Goal: Ask a question: Seek information or help from site administrators or community

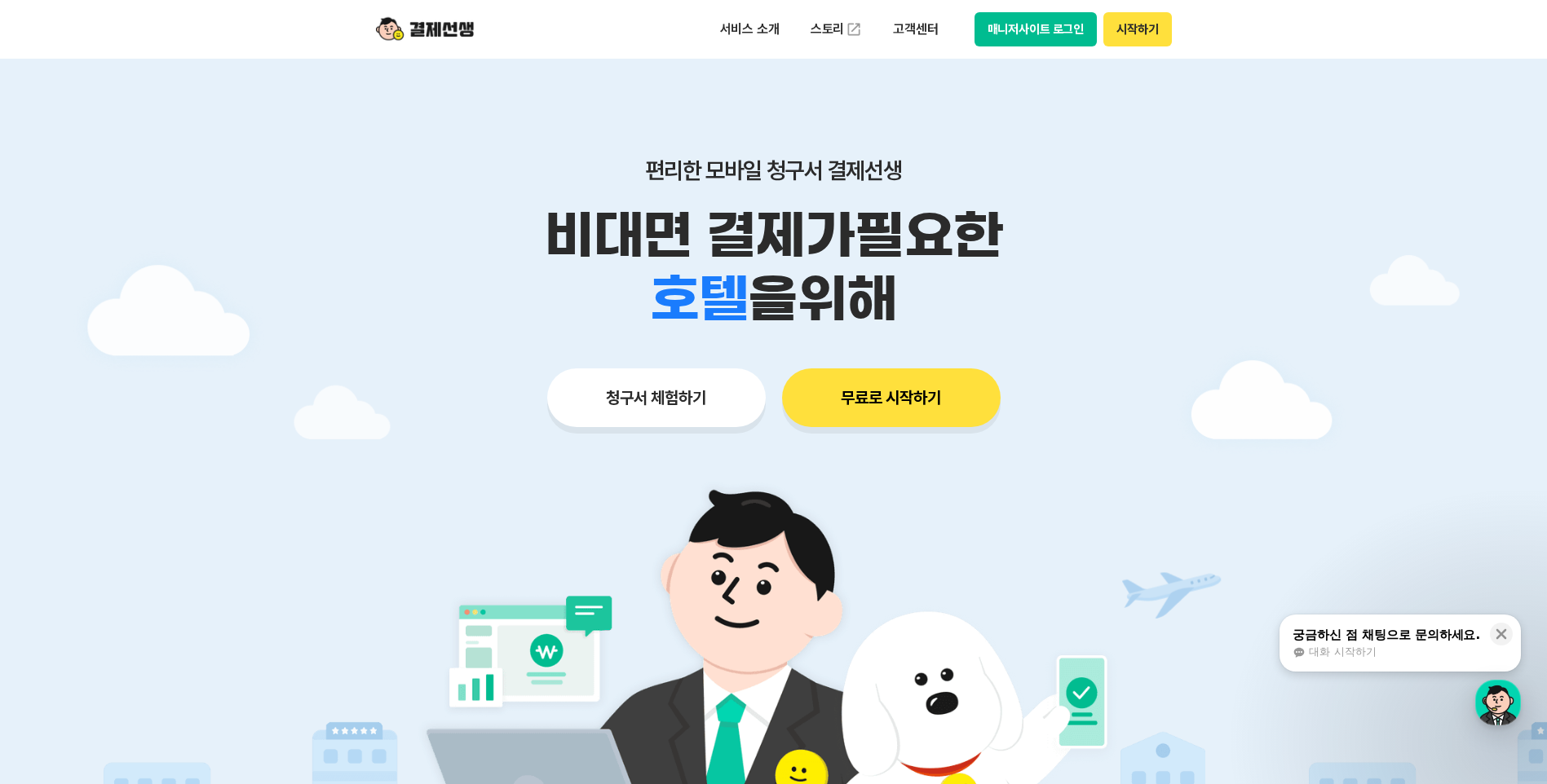
click at [1040, 26] on button "매니저사이트 로그인" at bounding box center [1036, 30] width 123 height 35
click at [1353, 636] on div "궁금하신 점 채팅으로 문의하세요." at bounding box center [1385, 635] width 187 height 16
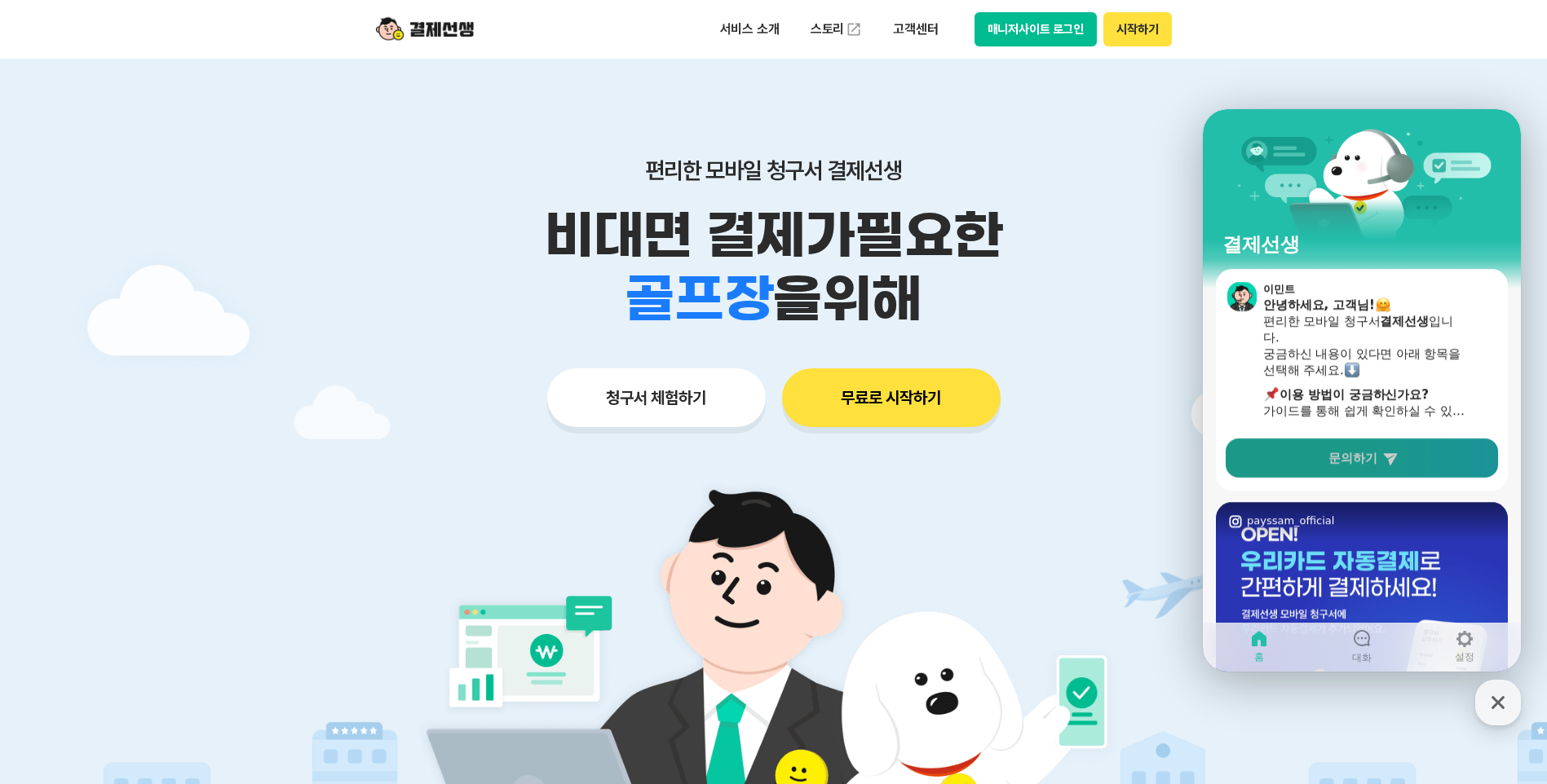
click at [1392, 458] on icon at bounding box center [1389, 459] width 14 height 12
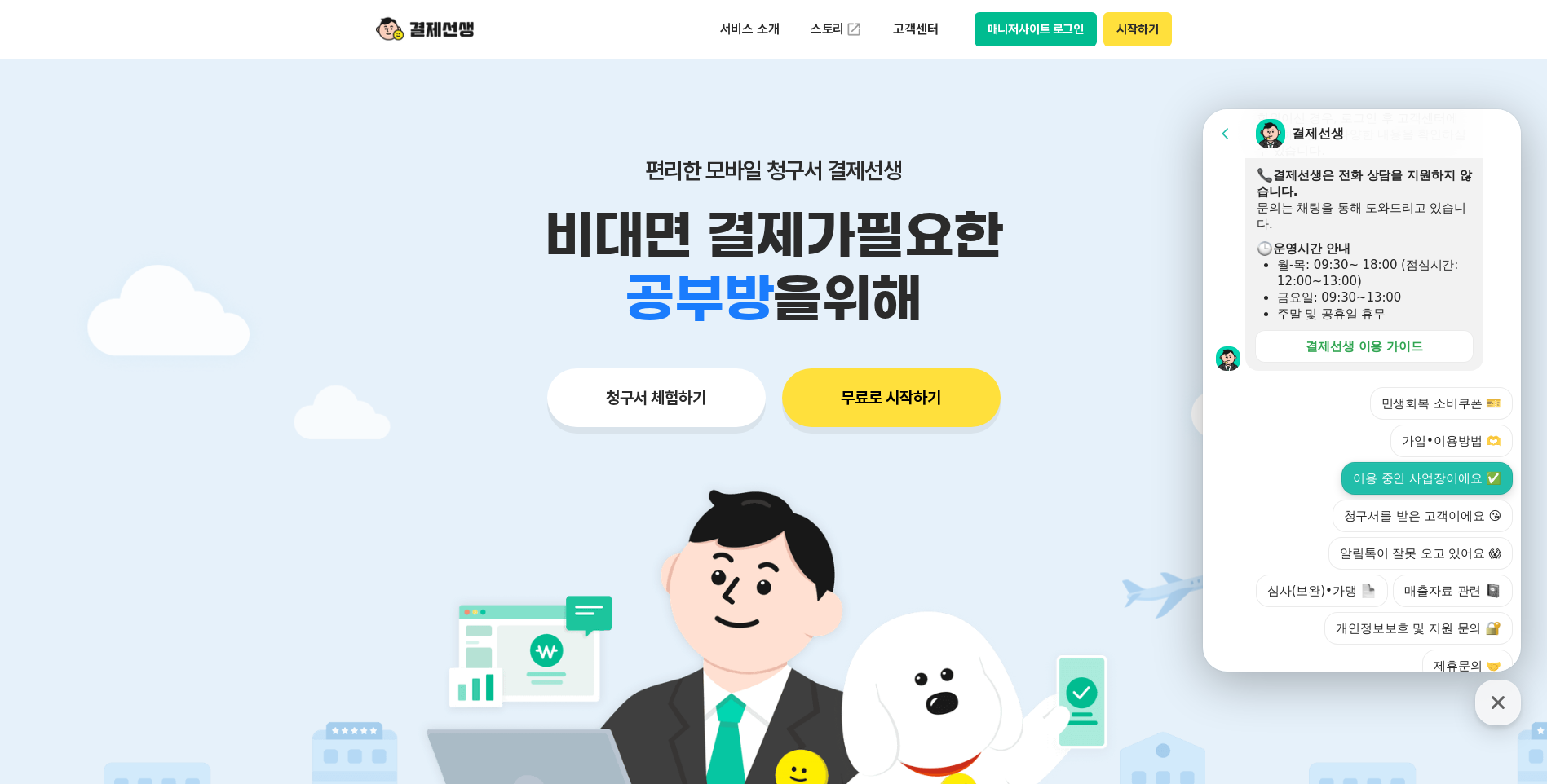
scroll to position [455, 0]
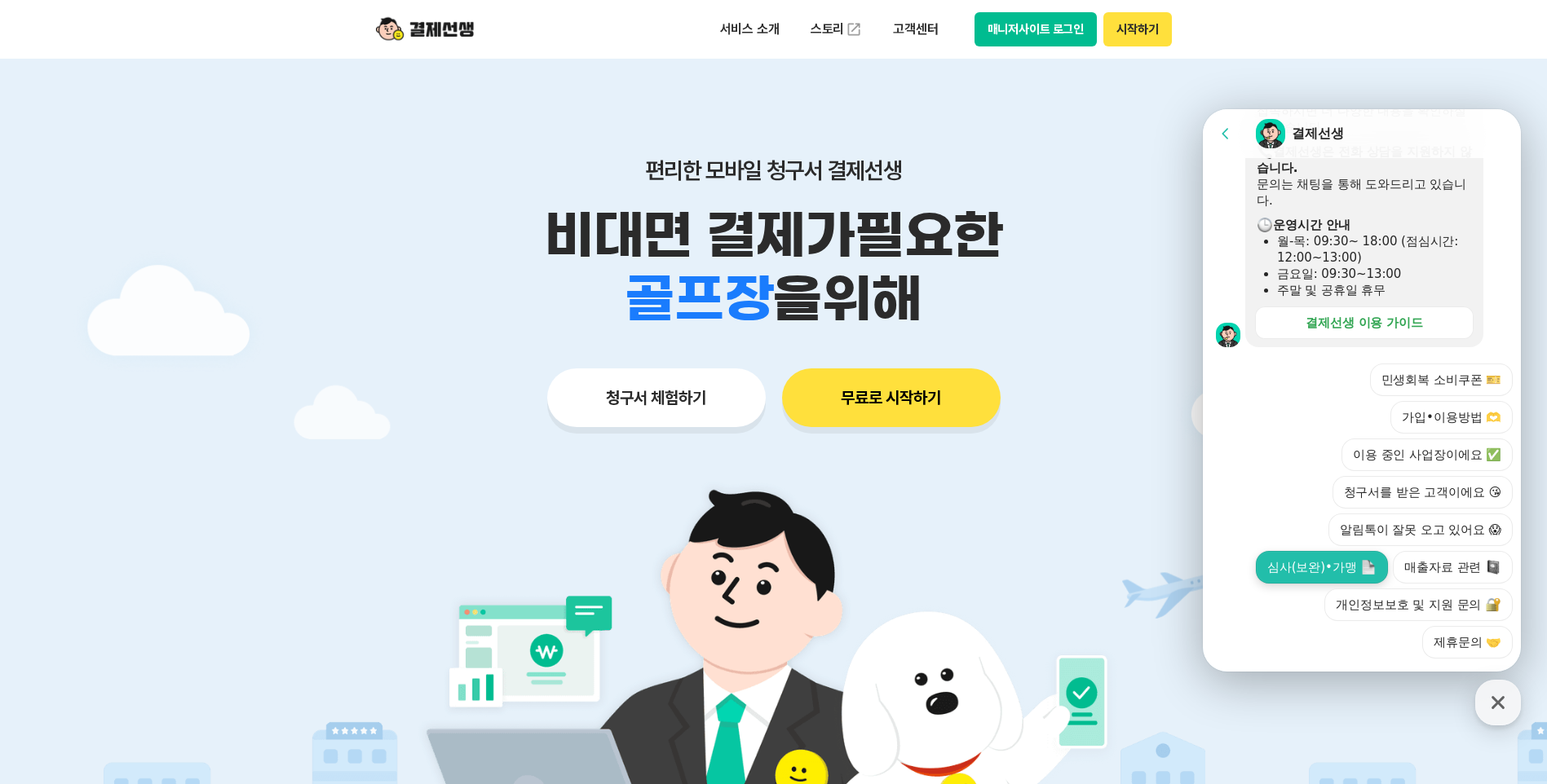
click at [1322, 552] on button "심사(보완)•가맹" at bounding box center [1322, 568] width 132 height 33
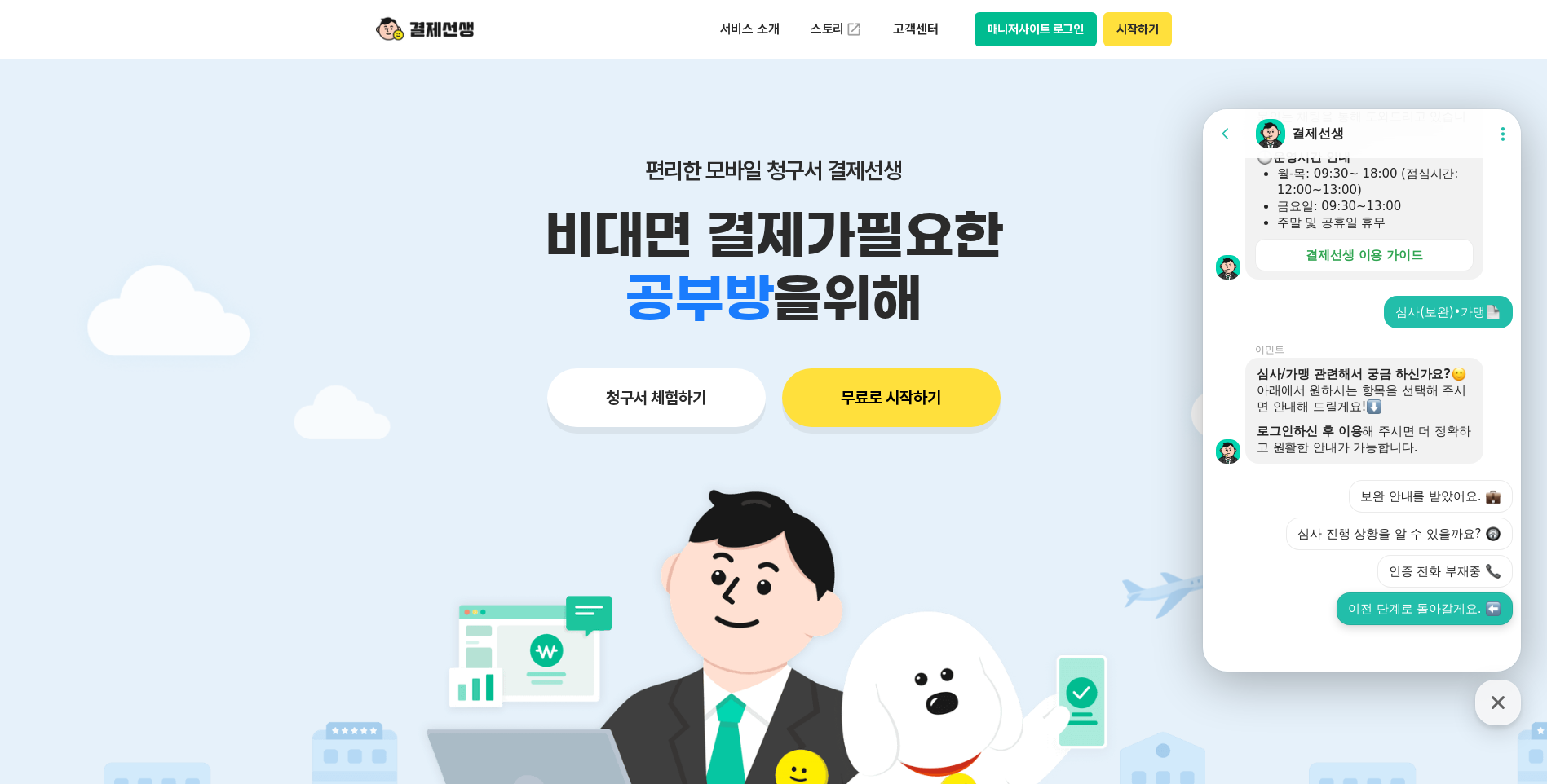
scroll to position [527, 0]
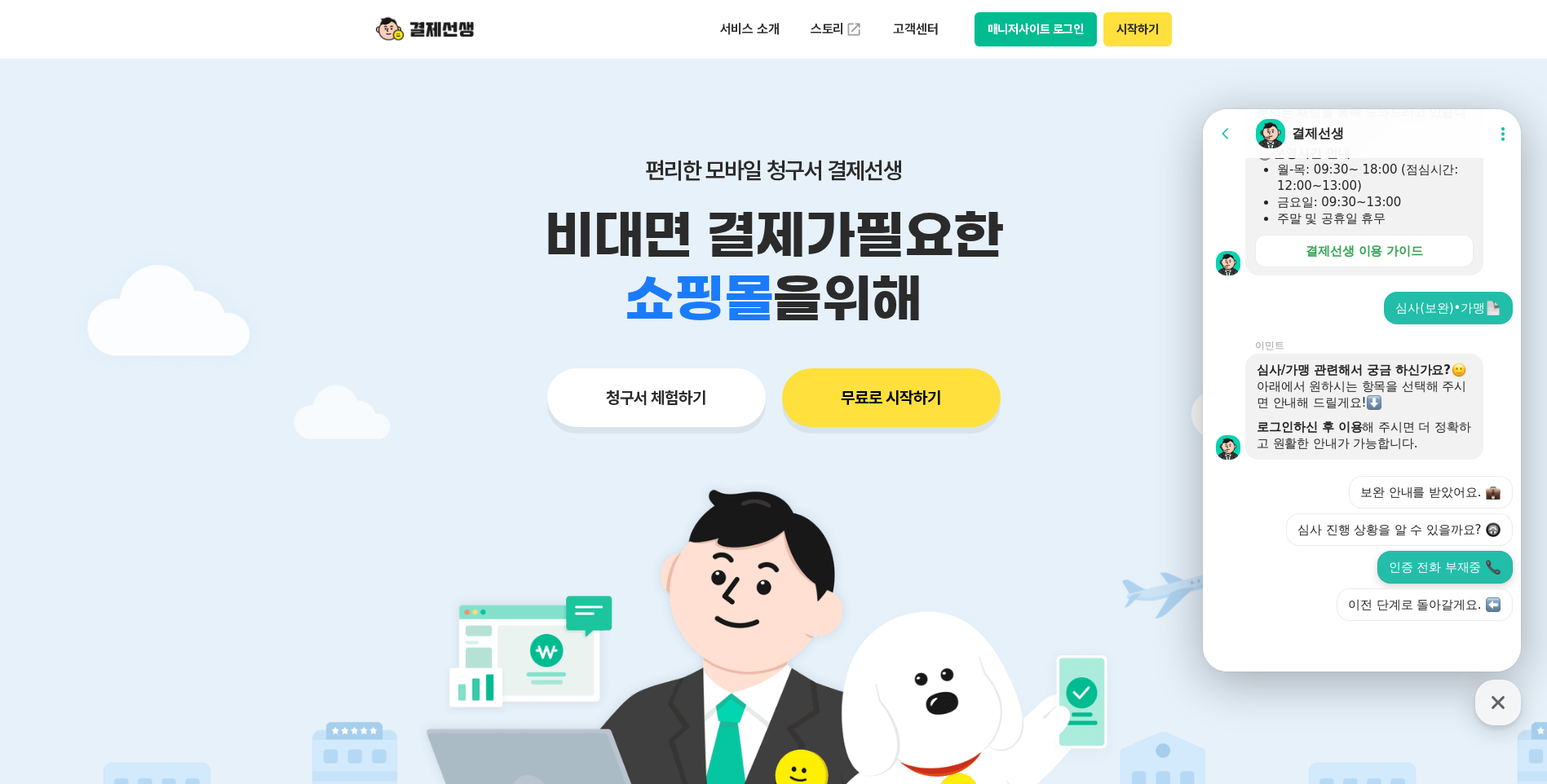
click at [1422, 562] on button "인증 전화 부재중" at bounding box center [1445, 568] width 135 height 33
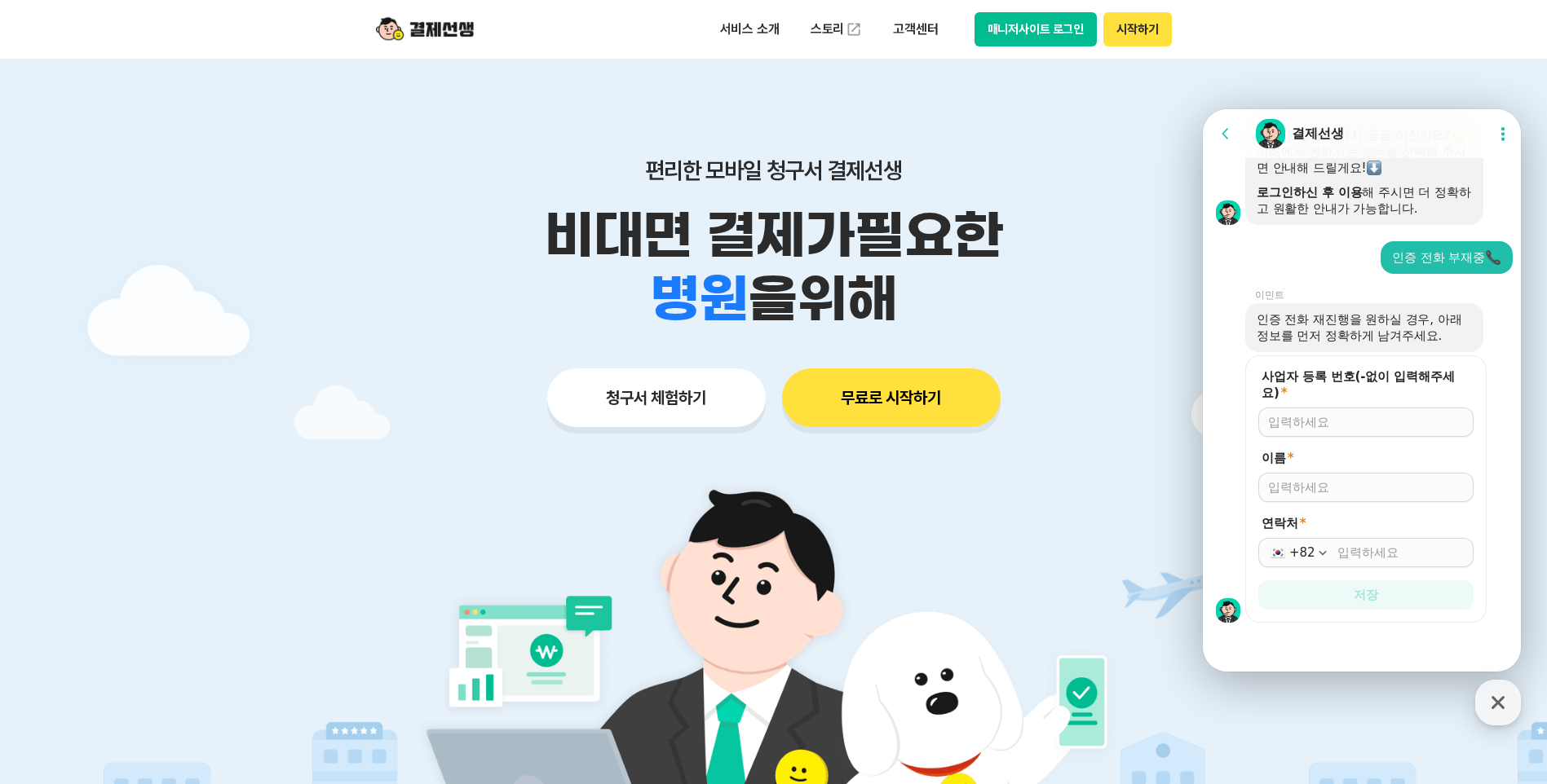
scroll to position [763, 0]
click at [1354, 420] on input "사업자 등록 번호(-없이 입력해주세요) *" at bounding box center [1366, 420] width 195 height 16
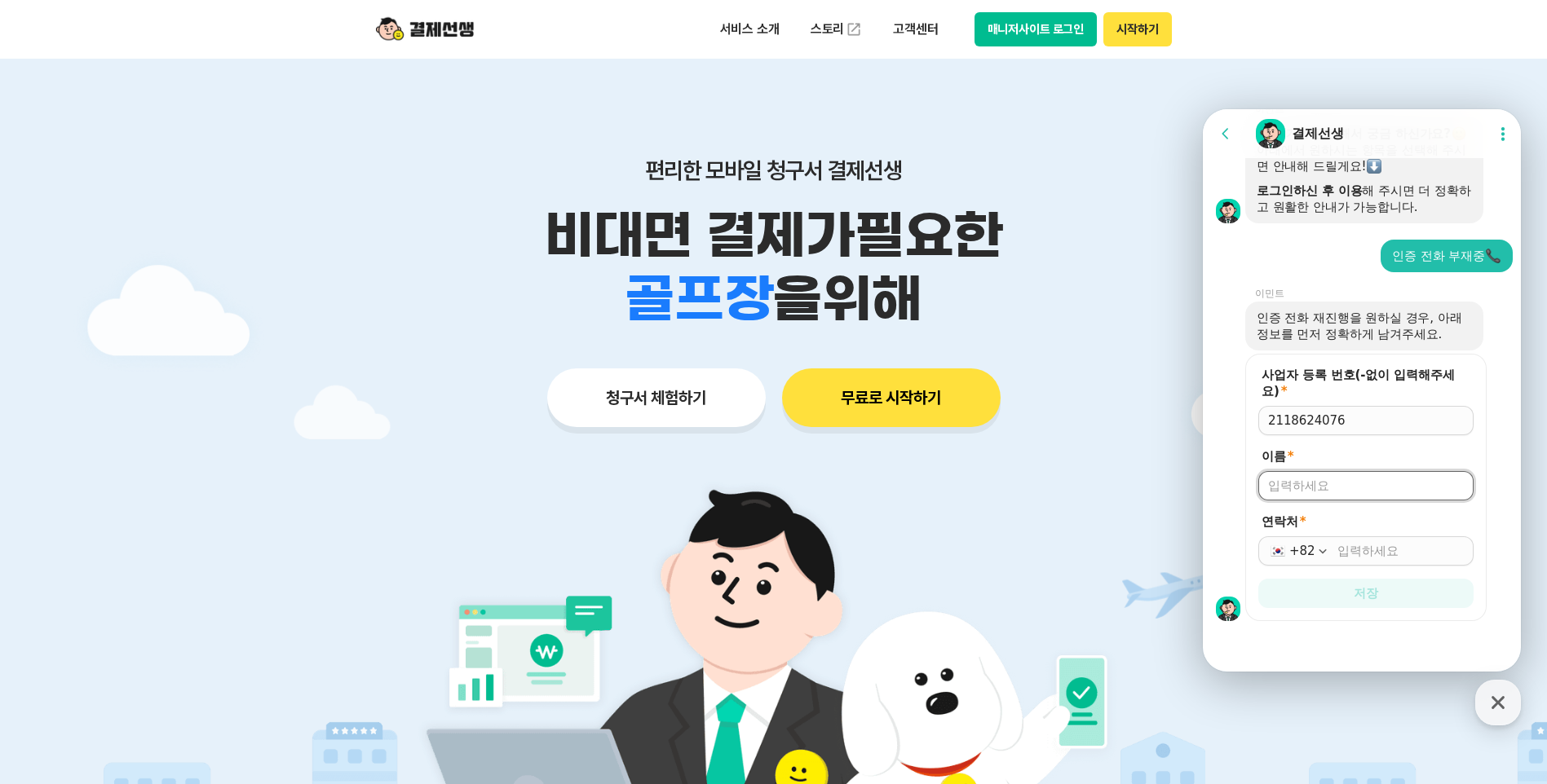
click at [1363, 491] on input "이름 *" at bounding box center [1366, 486] width 195 height 16
click at [1508, 706] on icon "button" at bounding box center [1498, 703] width 30 height 30
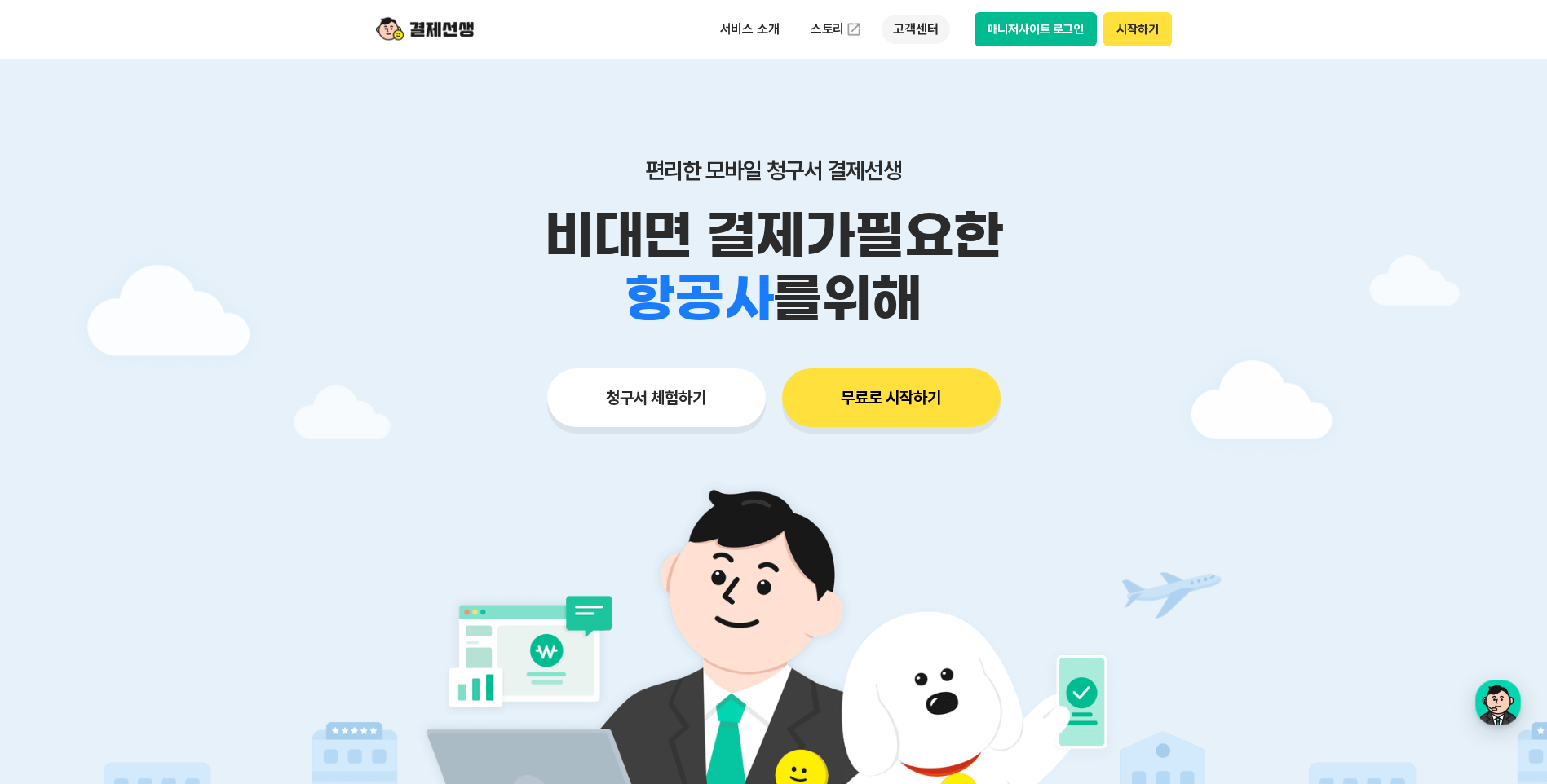
click at [910, 31] on p "고객센터" at bounding box center [915, 30] width 68 height 30
click at [1514, 696] on div "button" at bounding box center [1498, 702] width 45 height 45
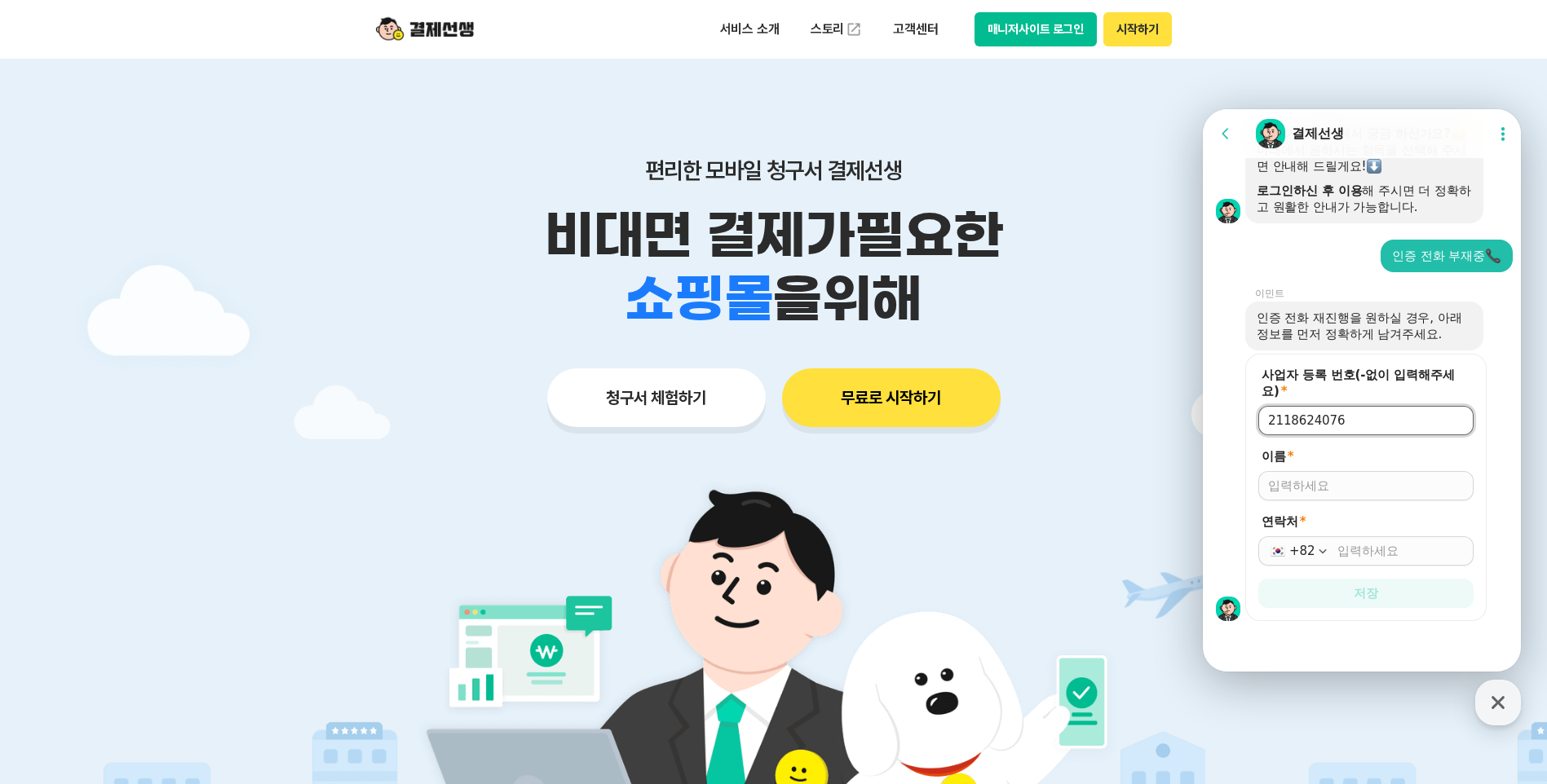
drag, startPoint x: 1359, startPoint y: 416, endPoint x: 1019, endPoint y: 434, distance: 340.5
click at [1203, 110] on html "Go to previous page Chat Room 결제선생 Show userchat action dialog Message List 📢 출…" at bounding box center [1362, 110] width 318 height 0
type input "1258518408"
type input "차이슬"
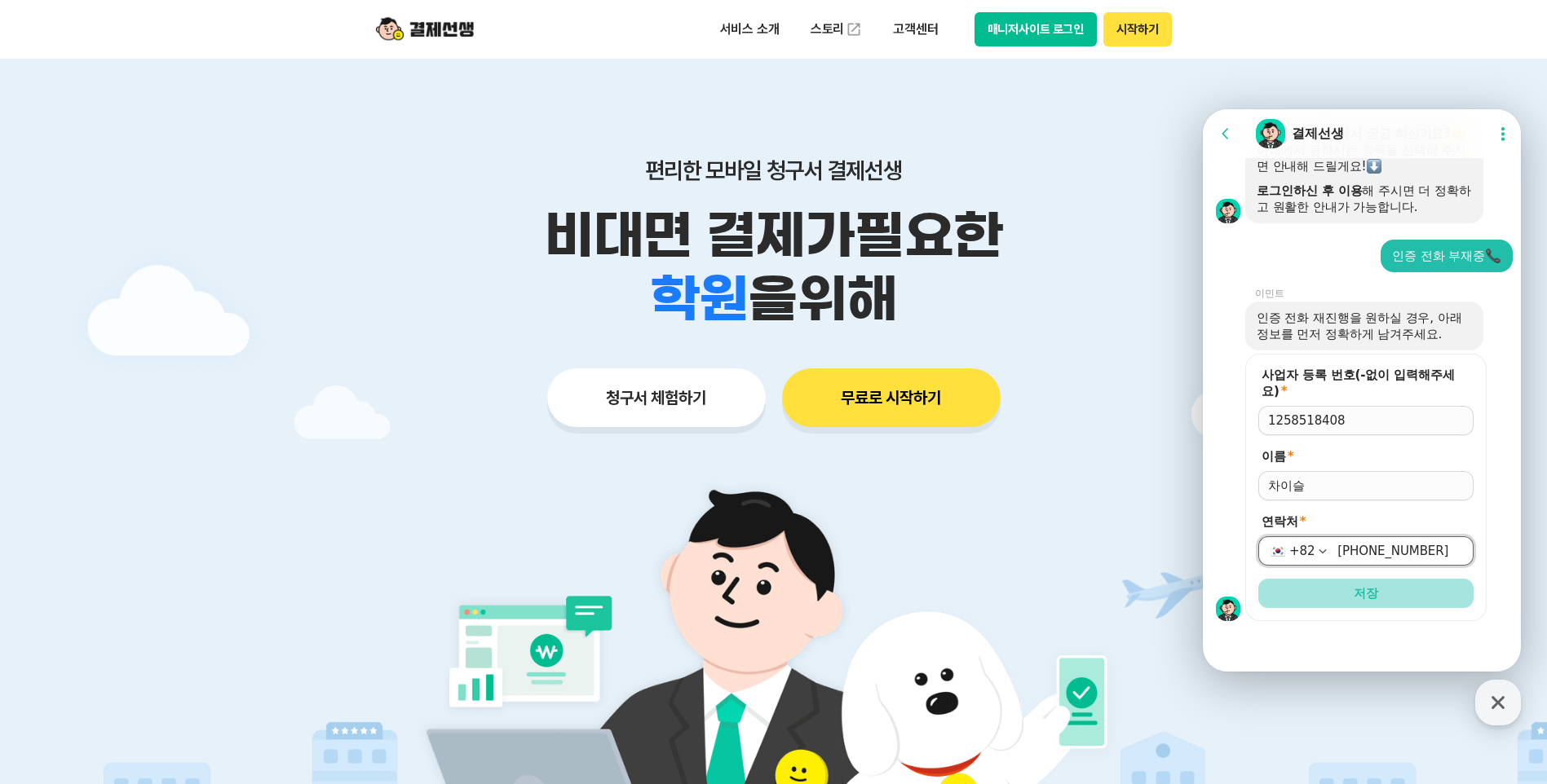
type input "[PHONE_NUMBER]"
click at [1354, 597] on span "저장" at bounding box center [1366, 594] width 25 height 16
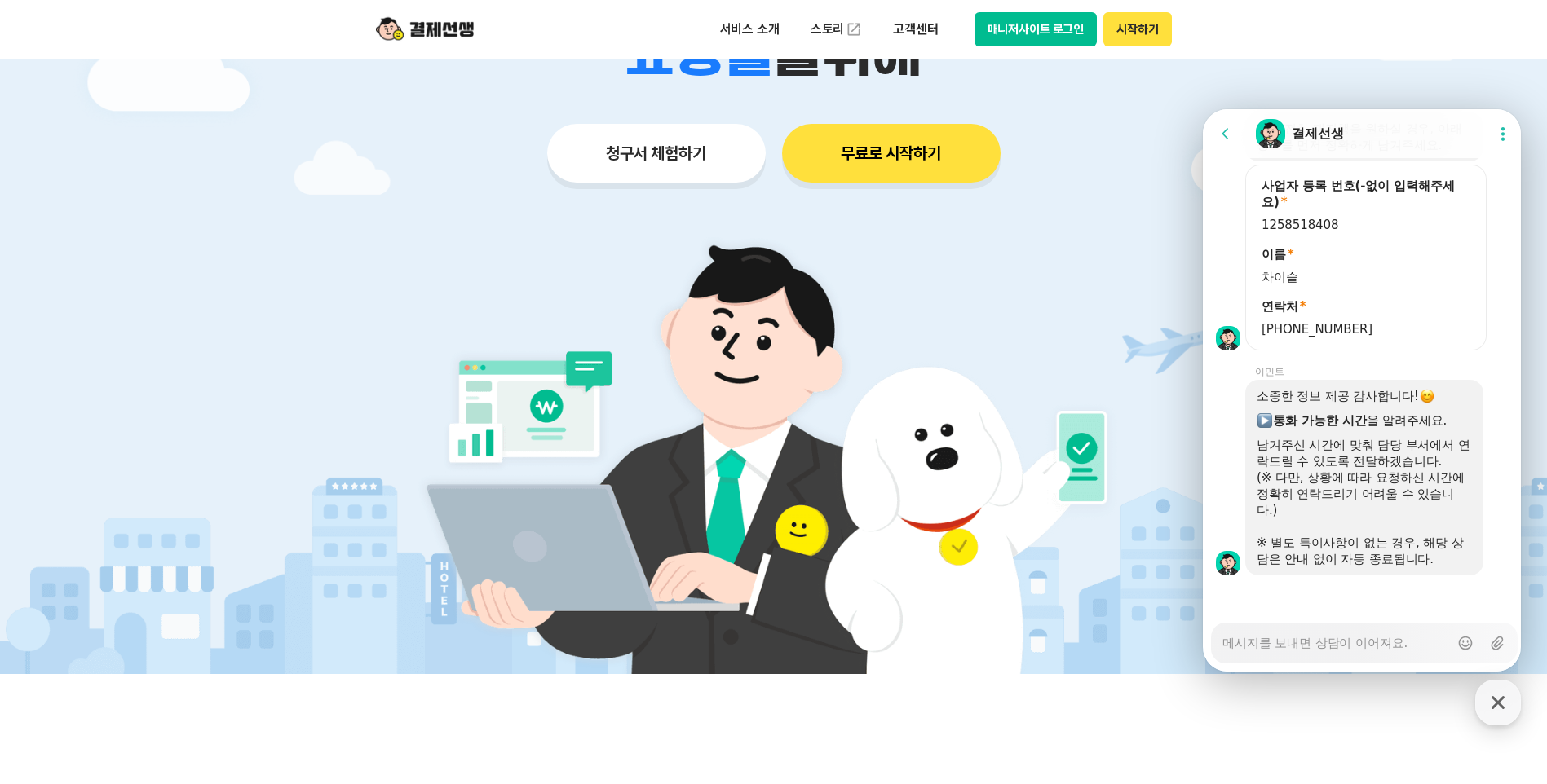
scroll to position [955, 0]
type textarea "x"
click at [1372, 637] on textarea "Messenger Input Textarea" at bounding box center [1335, 638] width 227 height 28
type textarea "ㅍ"
type textarea "x"
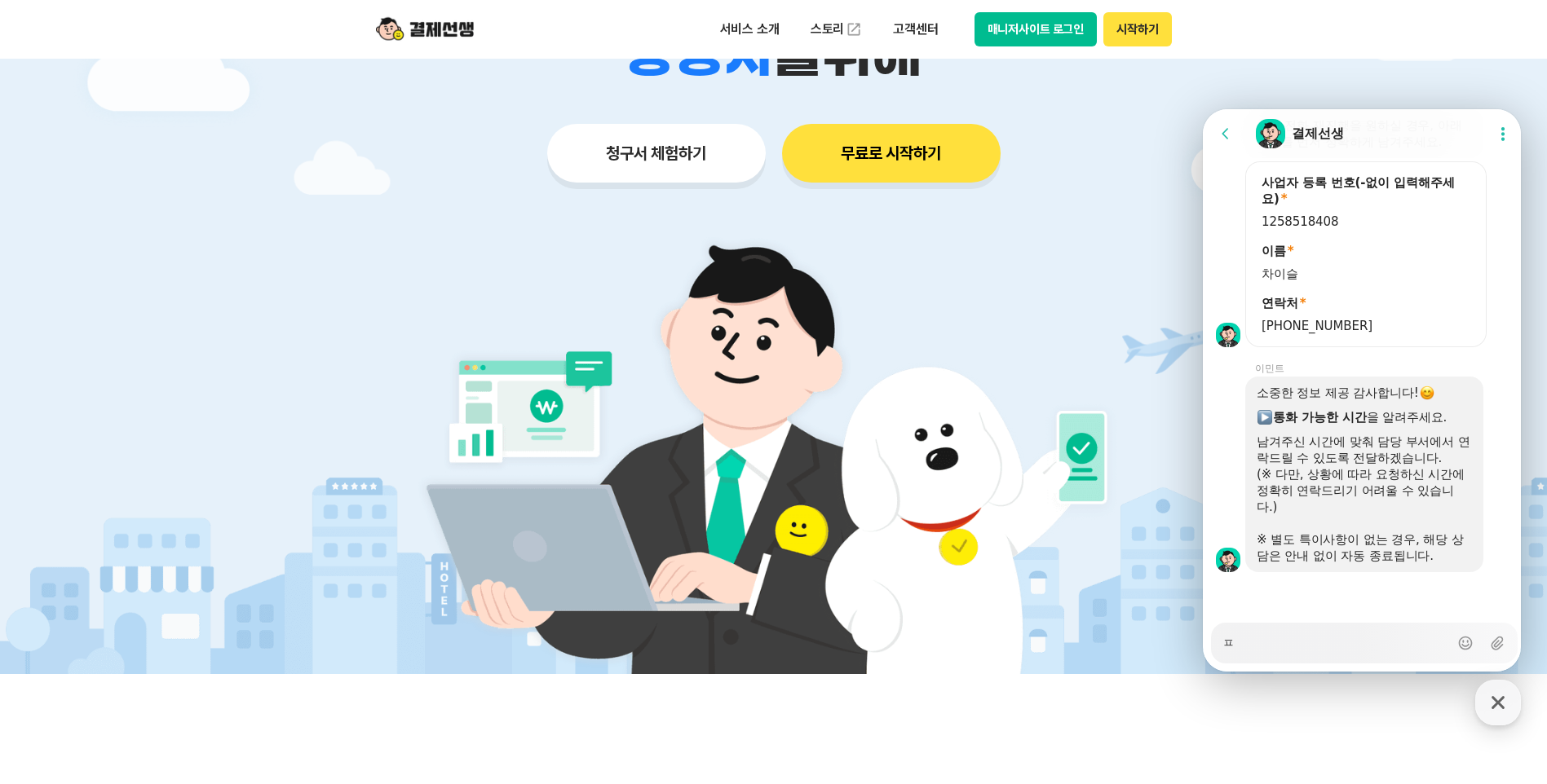
type textarea "펴"
type textarea "x"
type textarea "평"
type textarea "x"
type textarea "평ㅇ"
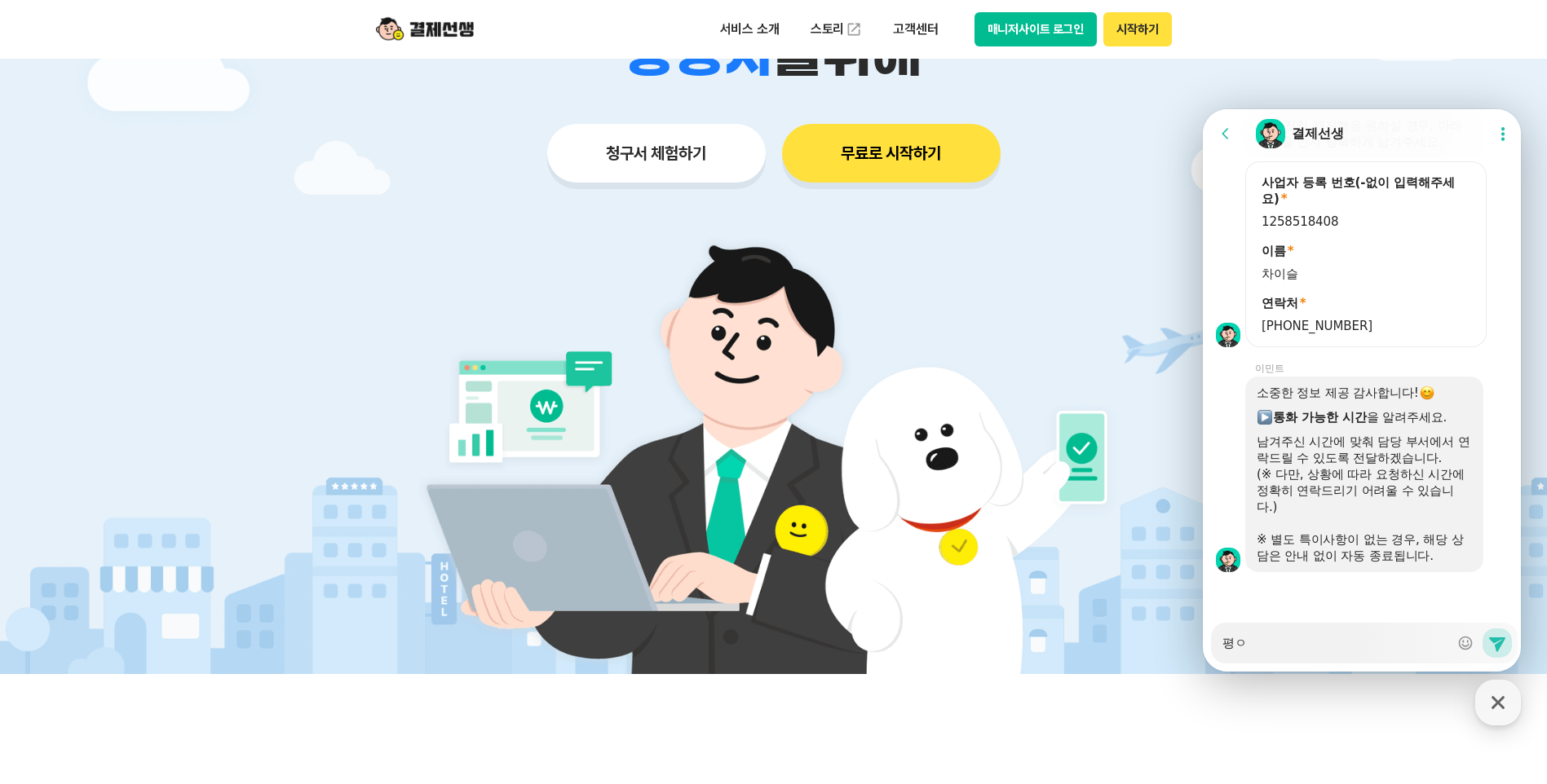
type textarea "x"
type textarea "평이"
type textarea "x"
type textarea "평일"
type textarea "x"
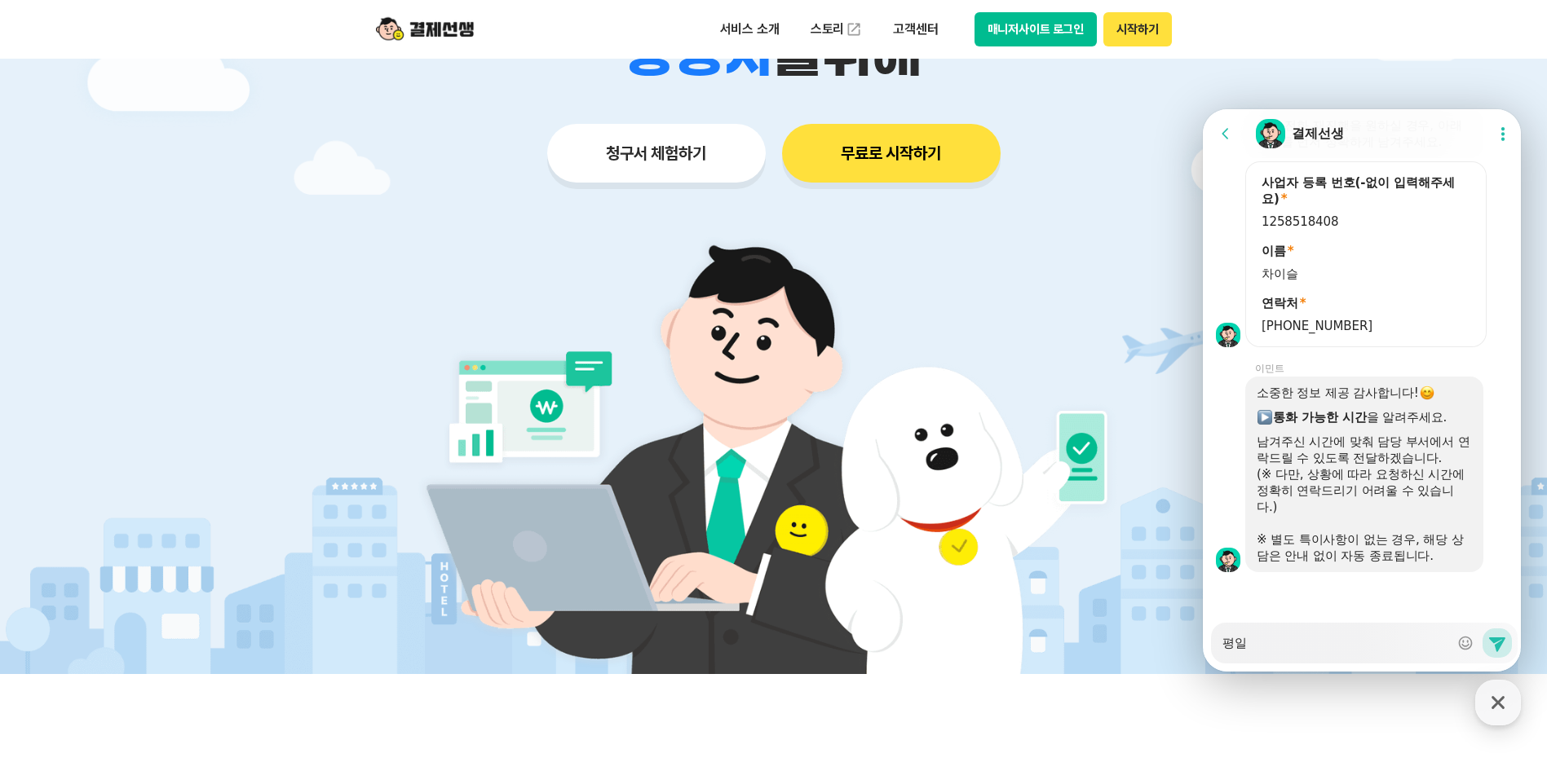
type textarea "평일"
type textarea "x"
type textarea "평일 ㅅ"
type textarea "x"
type textarea "평일 시"
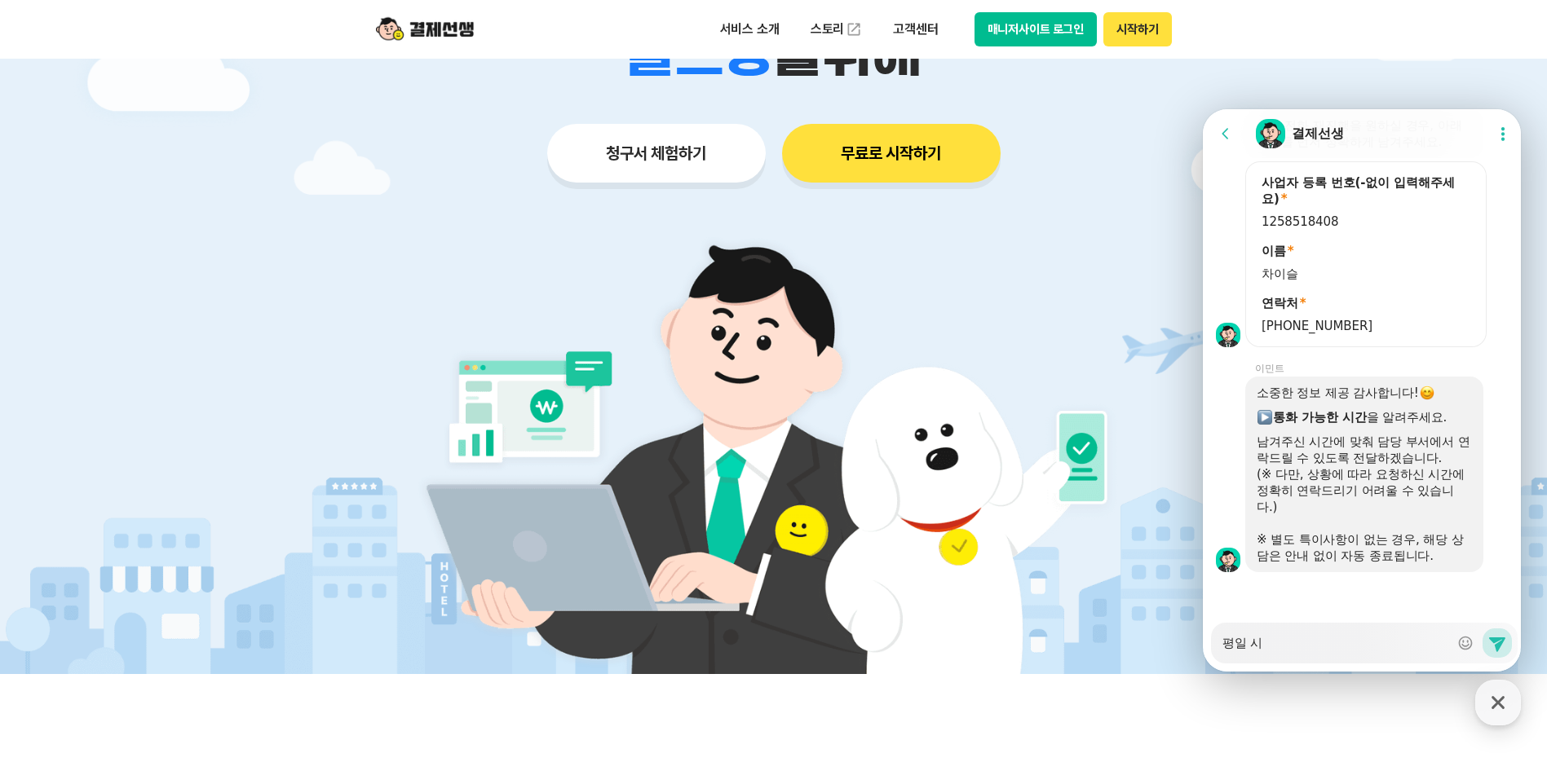
type textarea "x"
type textarea "평일 식"
type textarea "x"
type textarea "평일 시가"
type textarea "x"
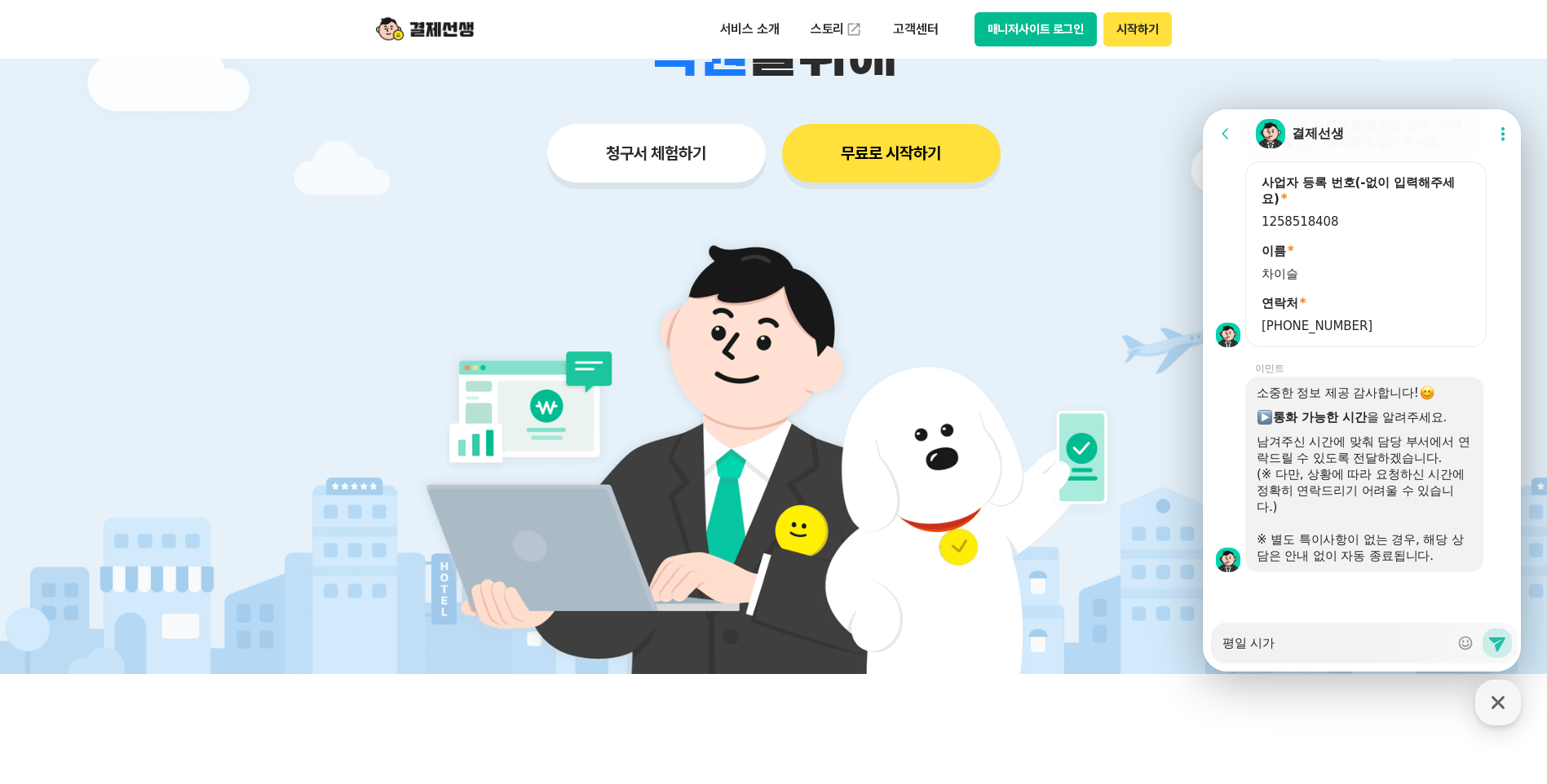
type textarea "평일 시간"
type textarea "x"
type textarea "평일 시간"
type textarea "x"
type textarea "평일 시간 ㅅ"
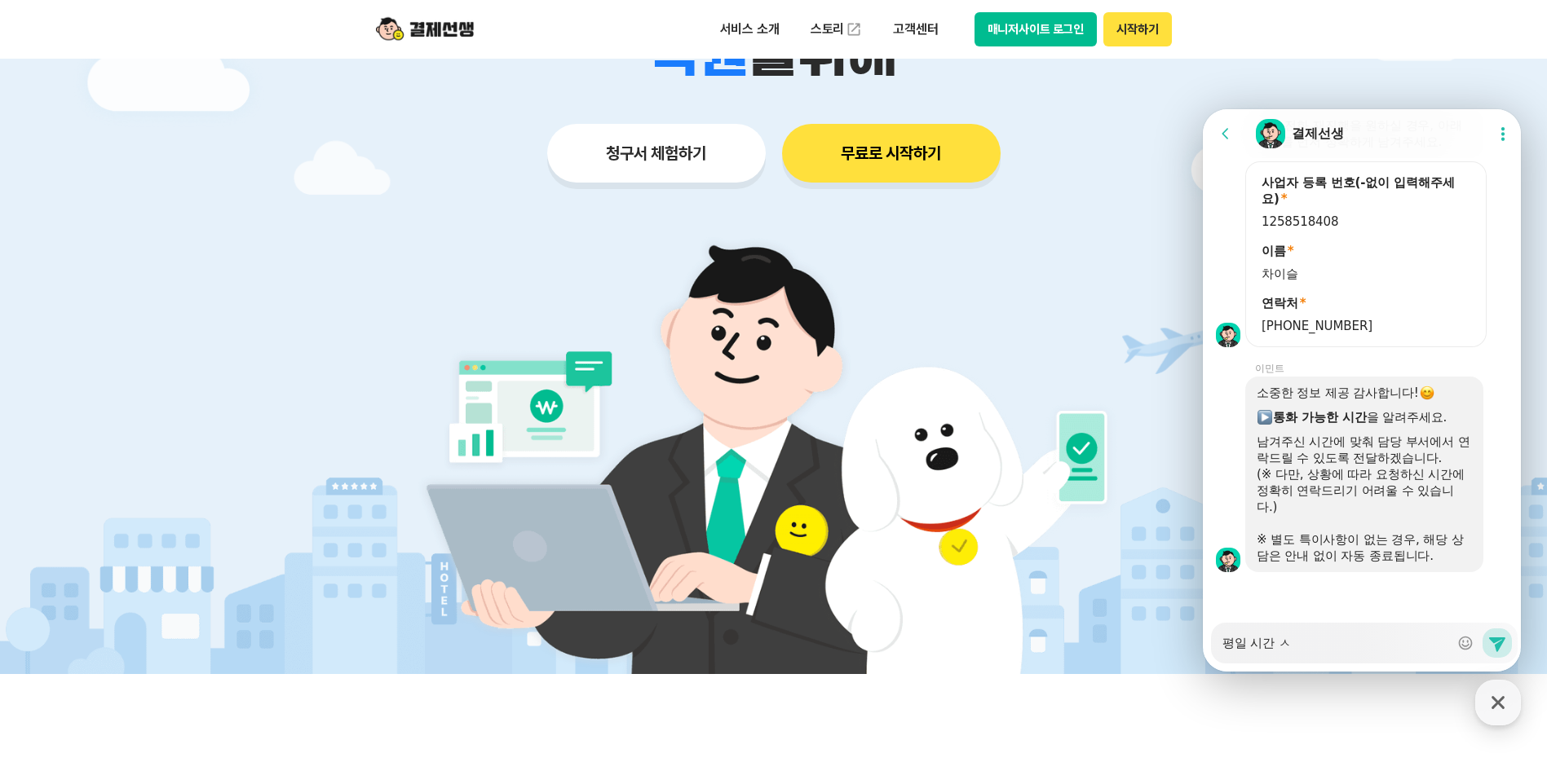
type textarea "x"
type textarea "평일 시간 사"
type textarea "x"
type textarea "평일 시간 상"
type textarea "x"
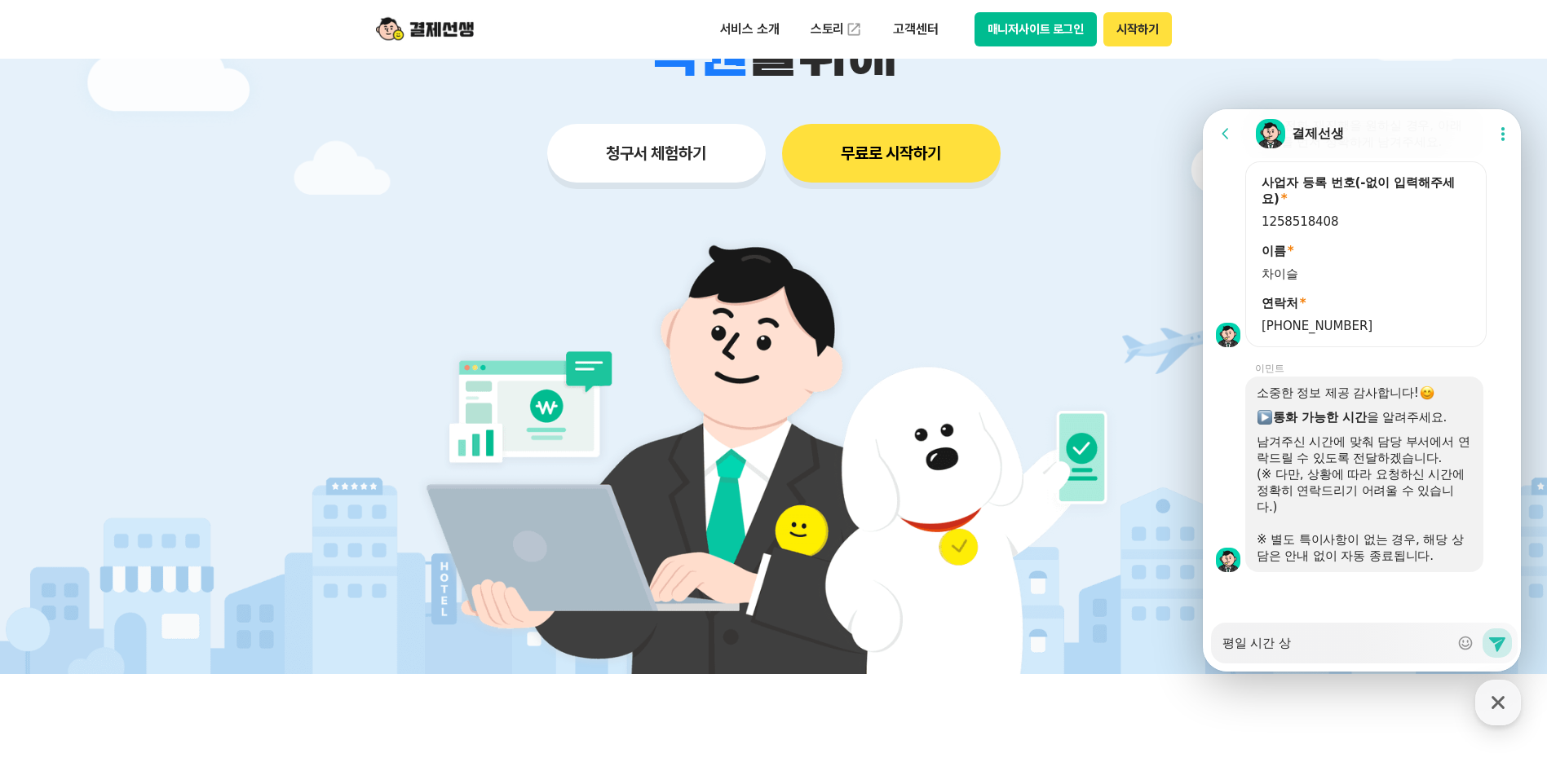
type textarea "평일 시간 상ㄱ"
type textarea "x"
type textarea "평일 시간 상고"
type textarea "x"
type textarea "평일 시간 상과"
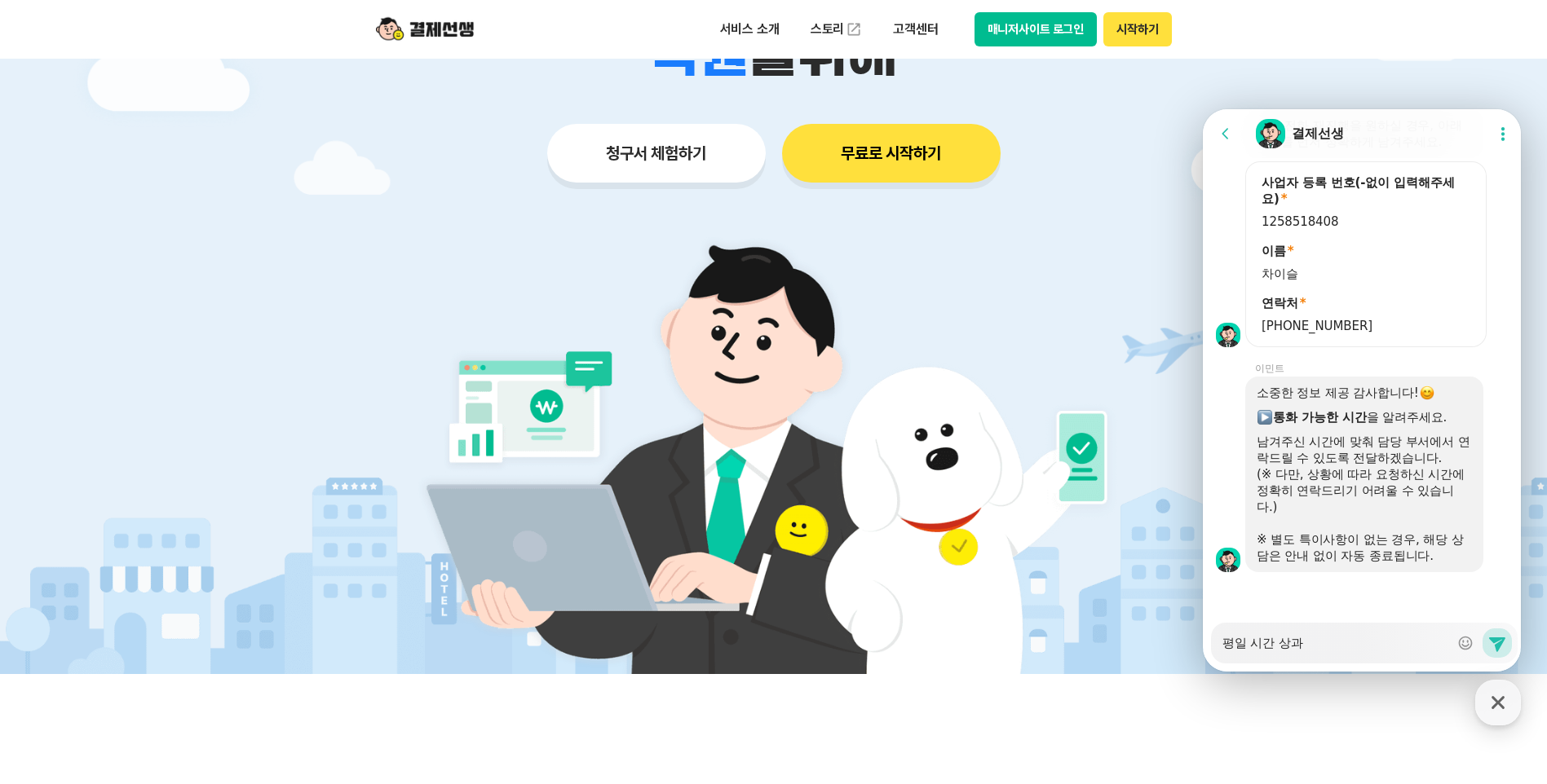
type textarea "x"
type textarea "평일 시간 상관"
type textarea "x"
type textarea "평일 시간 상관ㅇ"
type textarea "x"
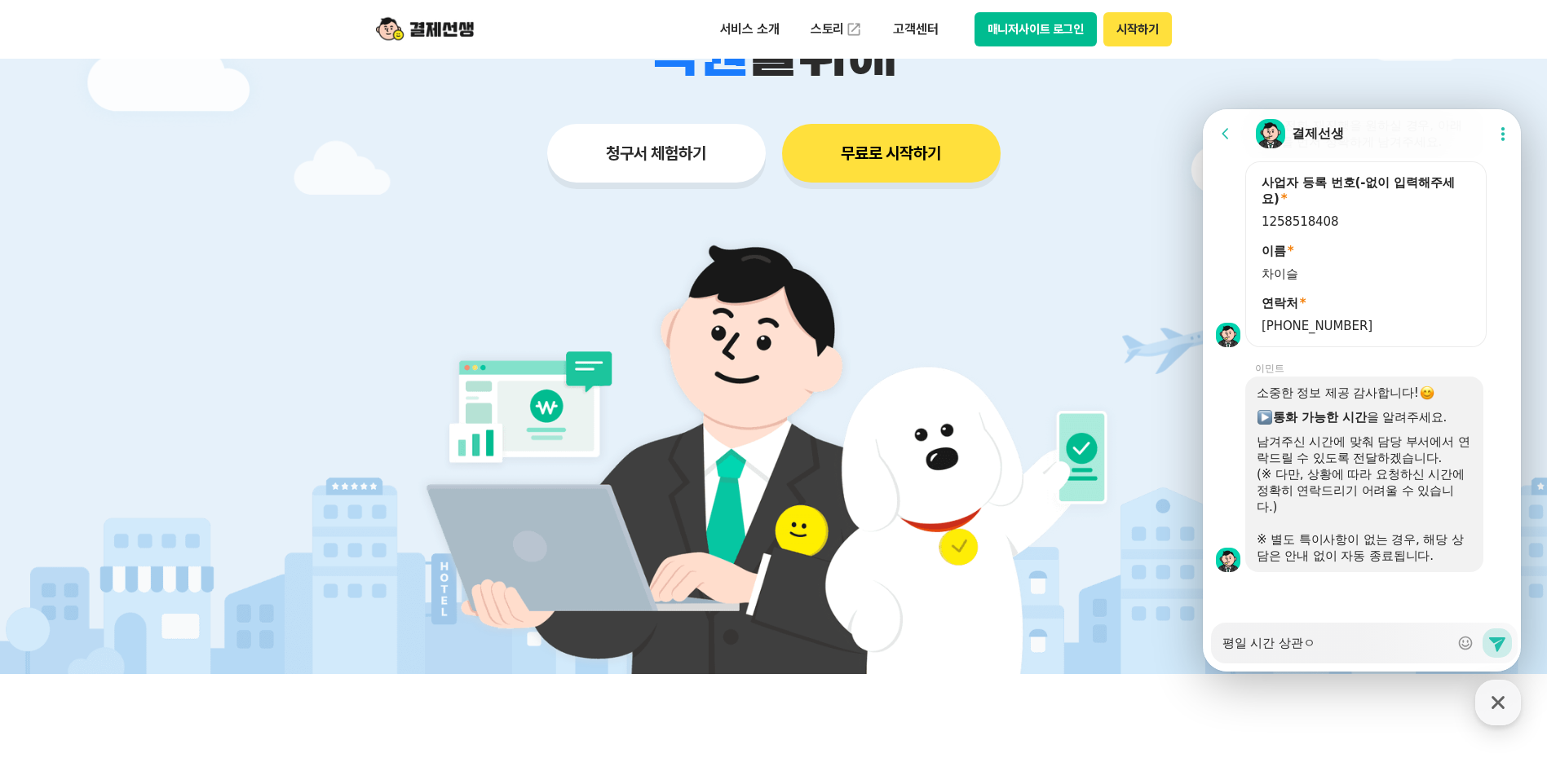
type textarea "평일 시간 상관어"
type textarea "x"
type textarea "평일 시간 상관업"
type textarea "x"
type textarea "평일 시간 상관없"
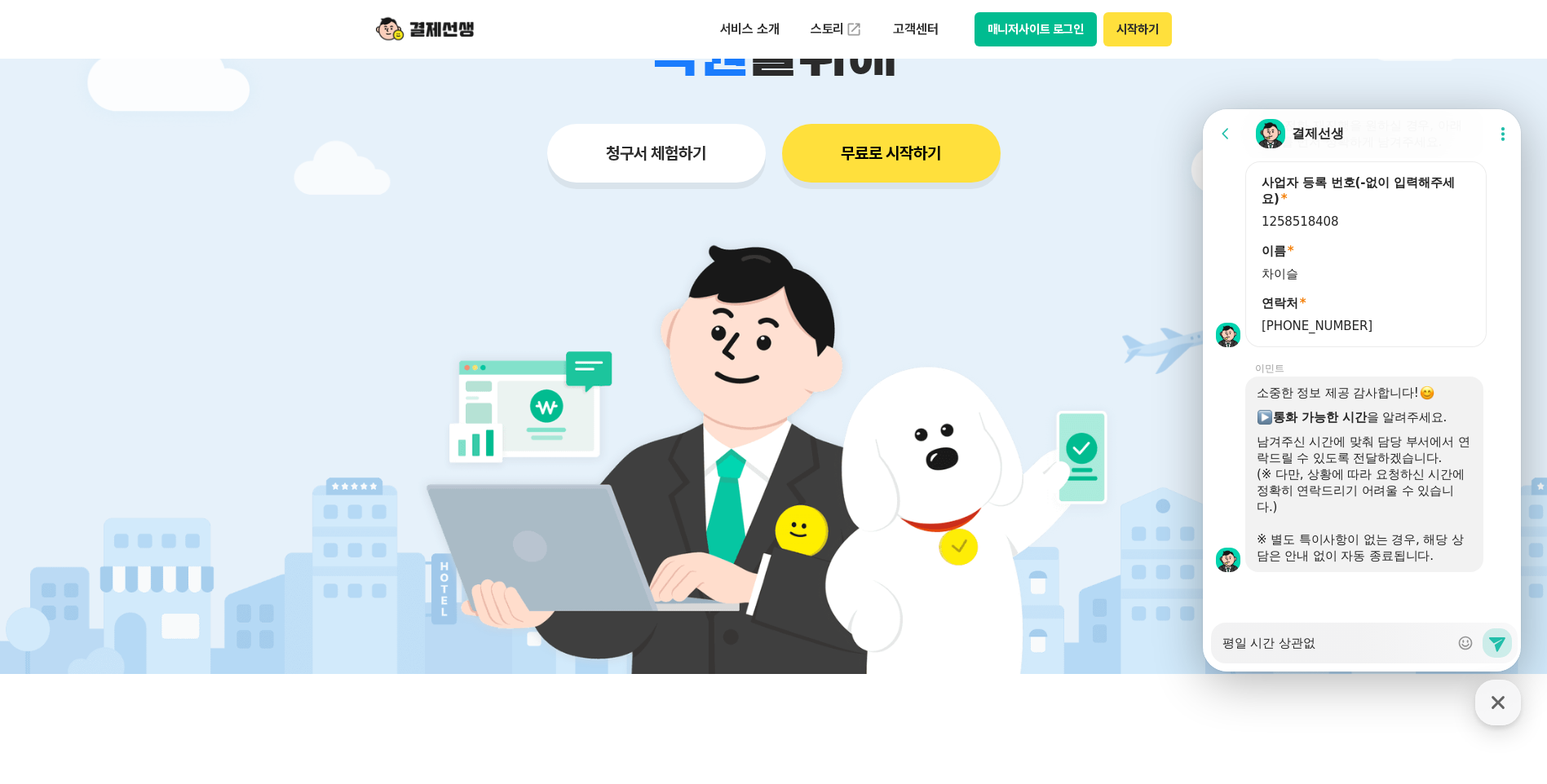
type textarea "x"
type textarea "평일 시간 상관없ㅇ"
type textarea "x"
type textarea "평일 시간 상관없으"
type textarea "x"
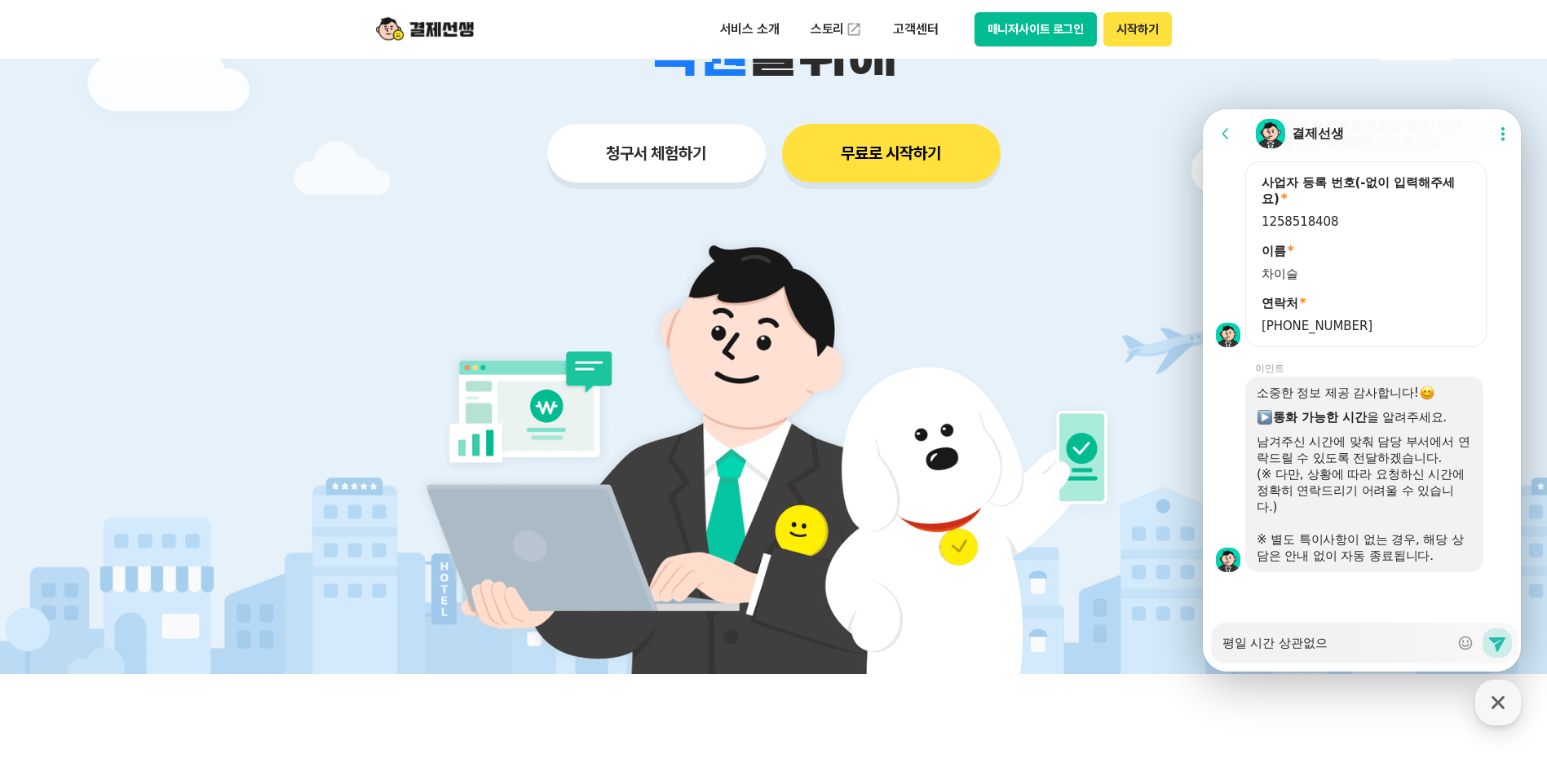
type textarea "평일 시간 상관없음"
type textarea "x"
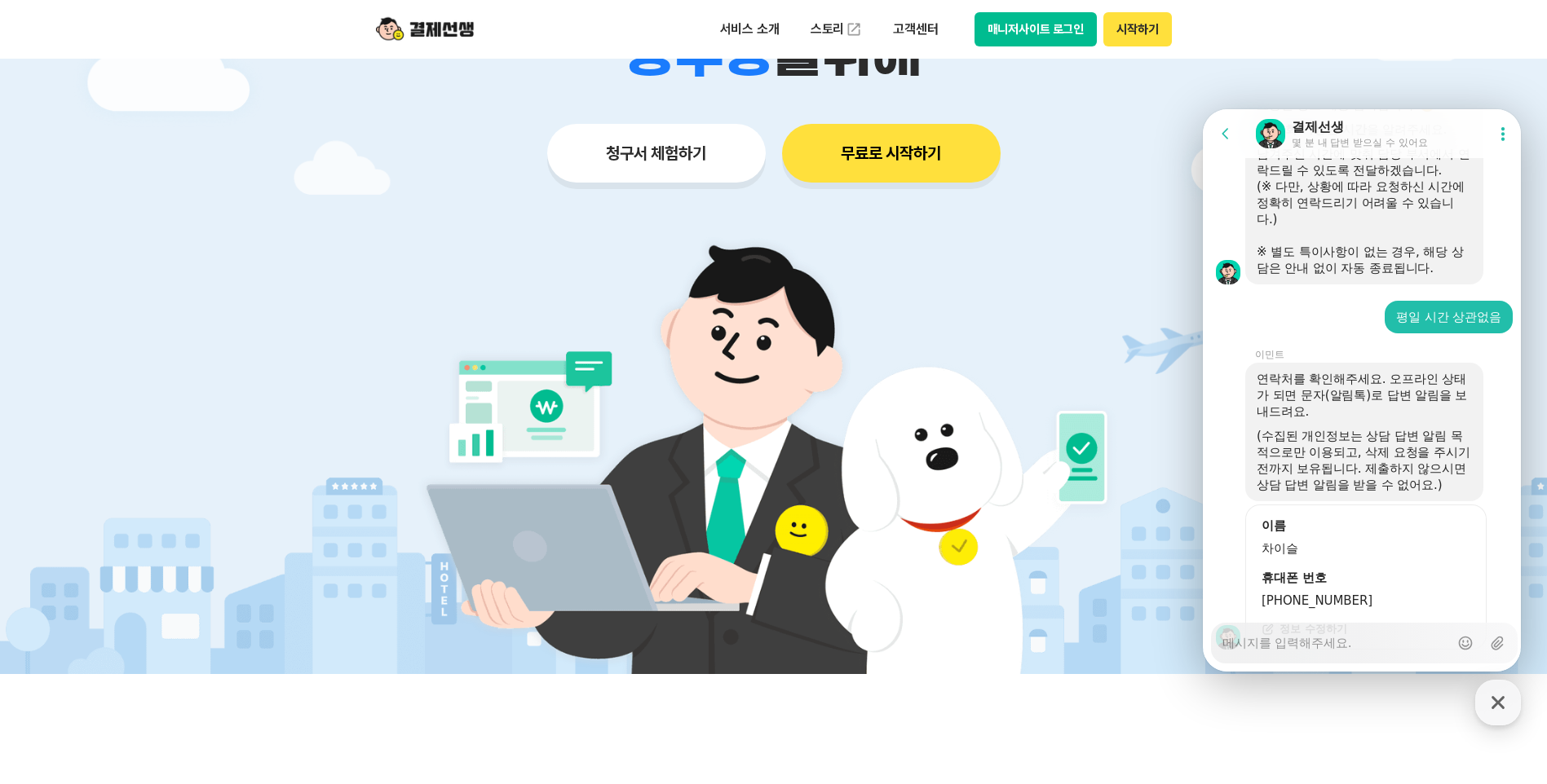
scroll to position [1337, 0]
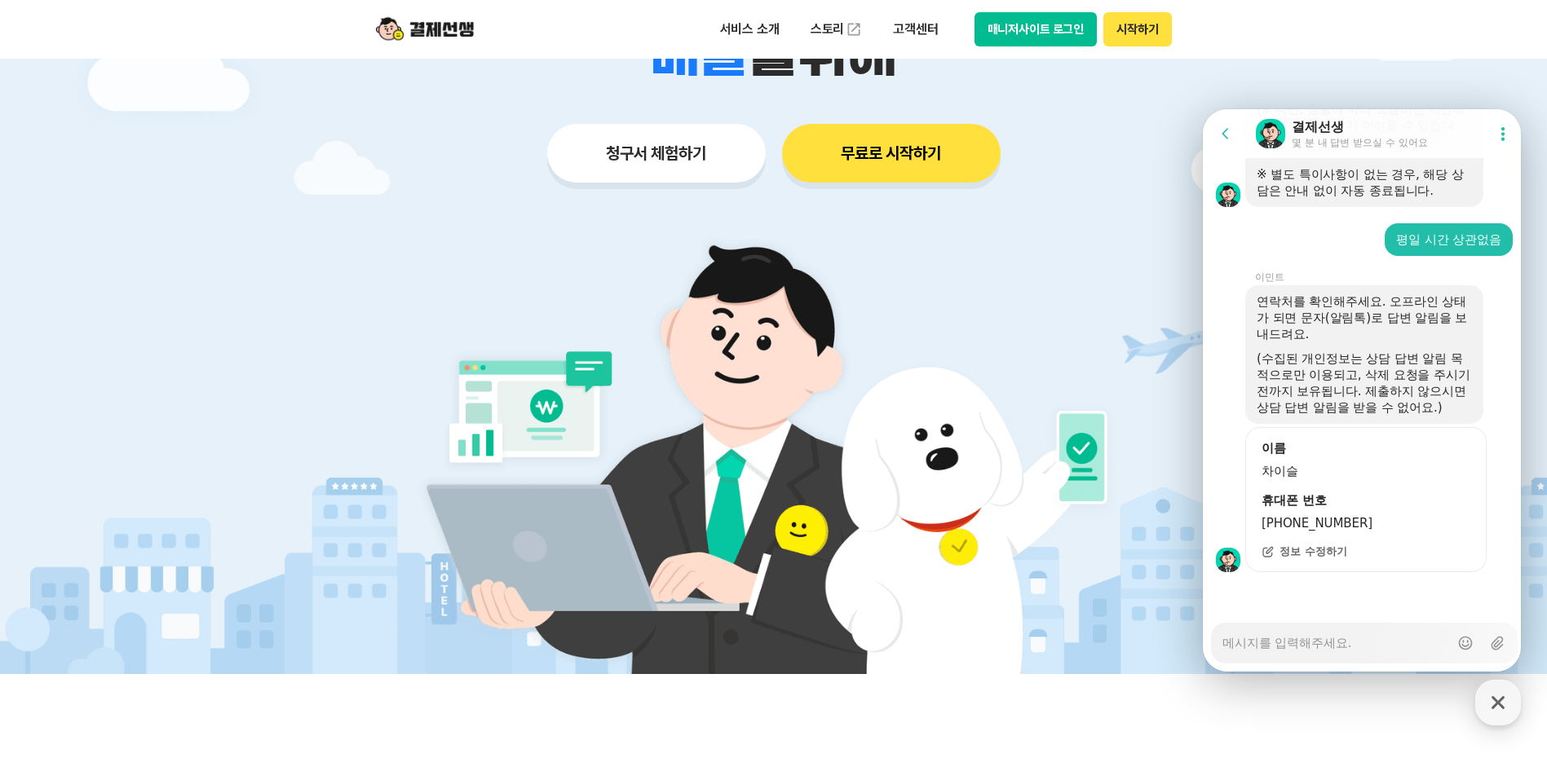
click at [1350, 646] on textarea "Messenger Input Textarea" at bounding box center [1335, 638] width 227 height 28
type textarea "x"
type textarea "ㅁ"
type textarea "x"
type textarea "마"
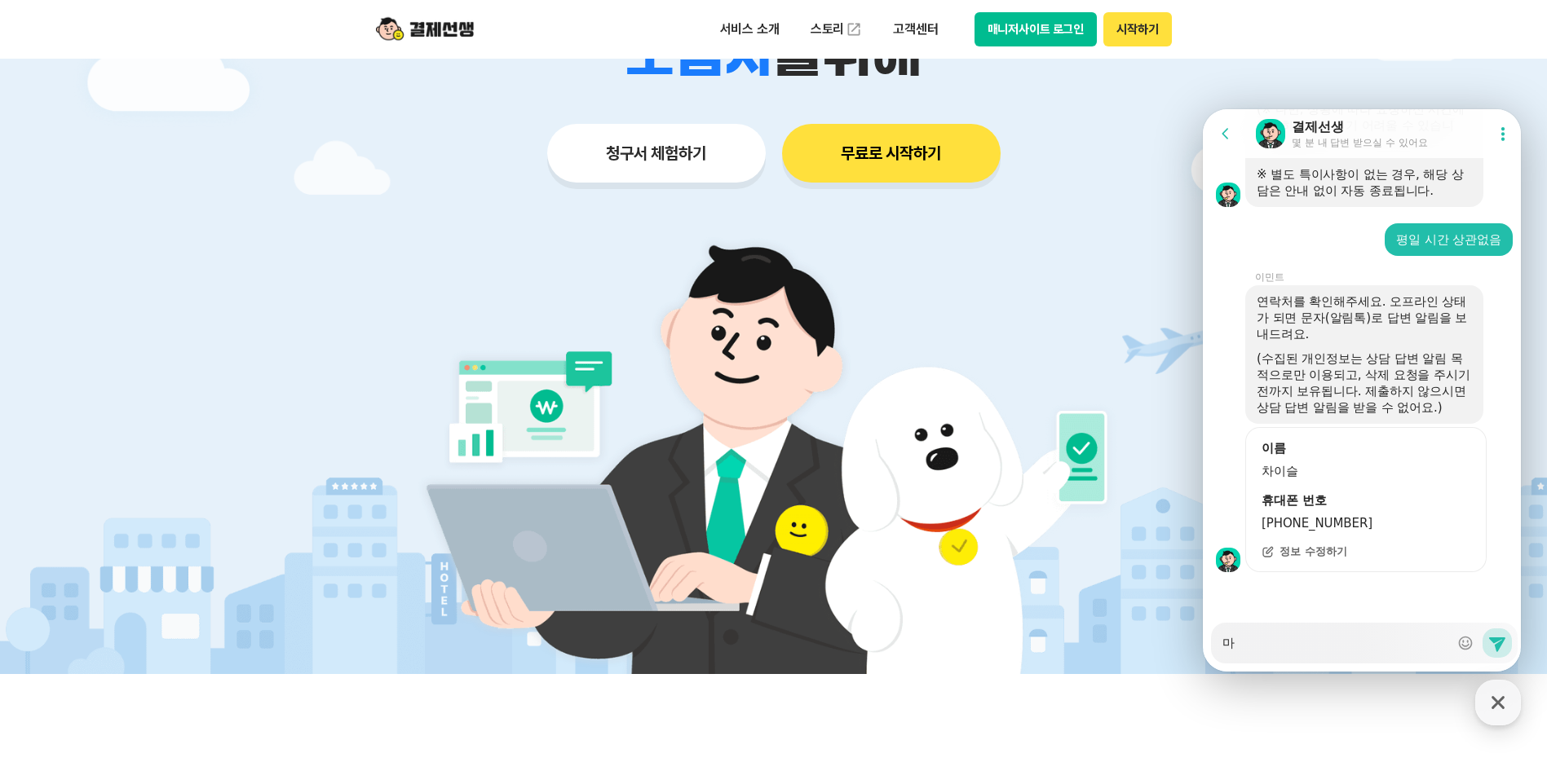
type textarea "x"
type textarea "맞"
type textarea "x"
type textarea "맞ㅇ"
type textarea "x"
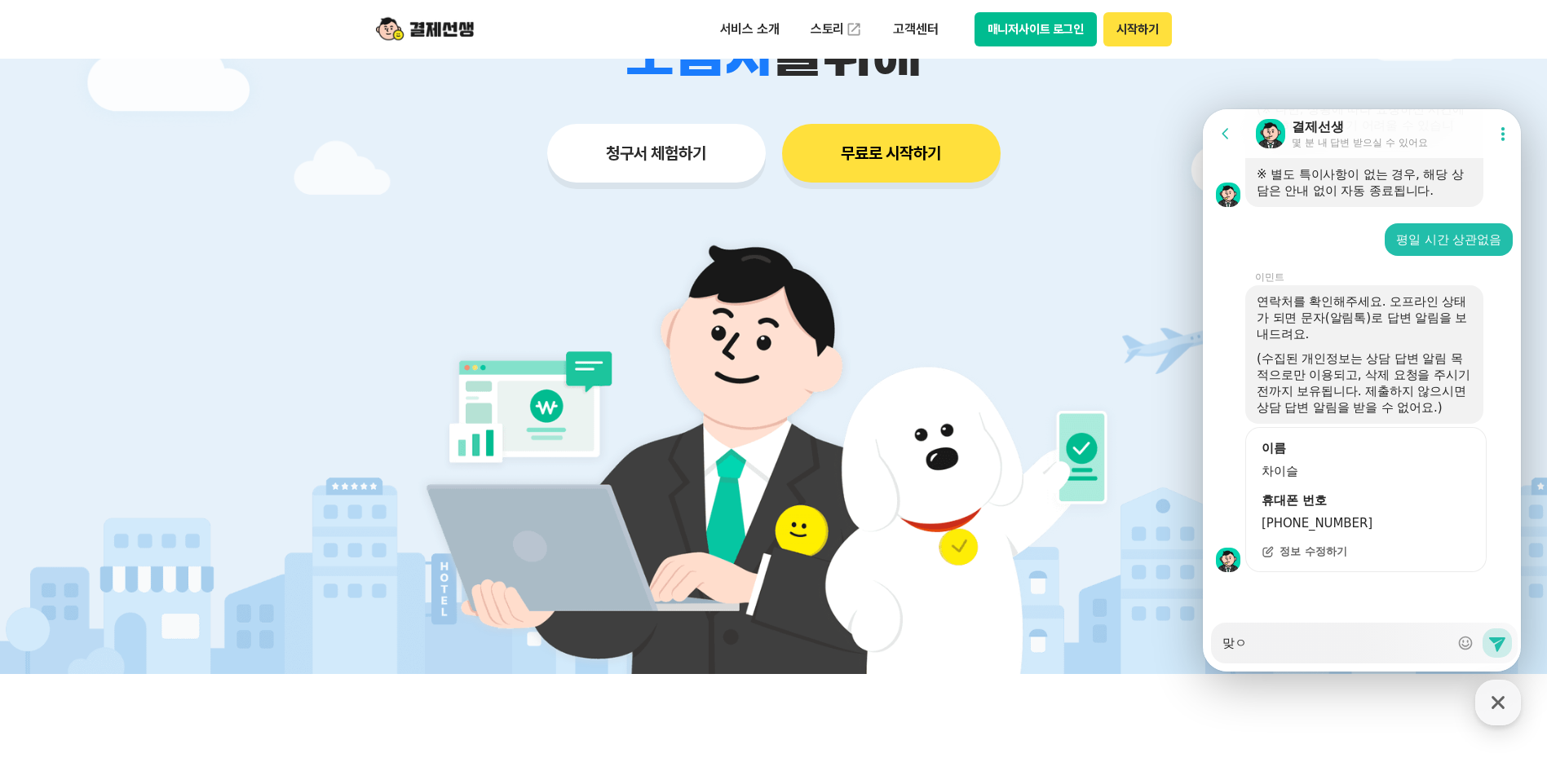
type textarea "맞아"
type textarea "x"
type textarea "맞아요"
type textarea "x"
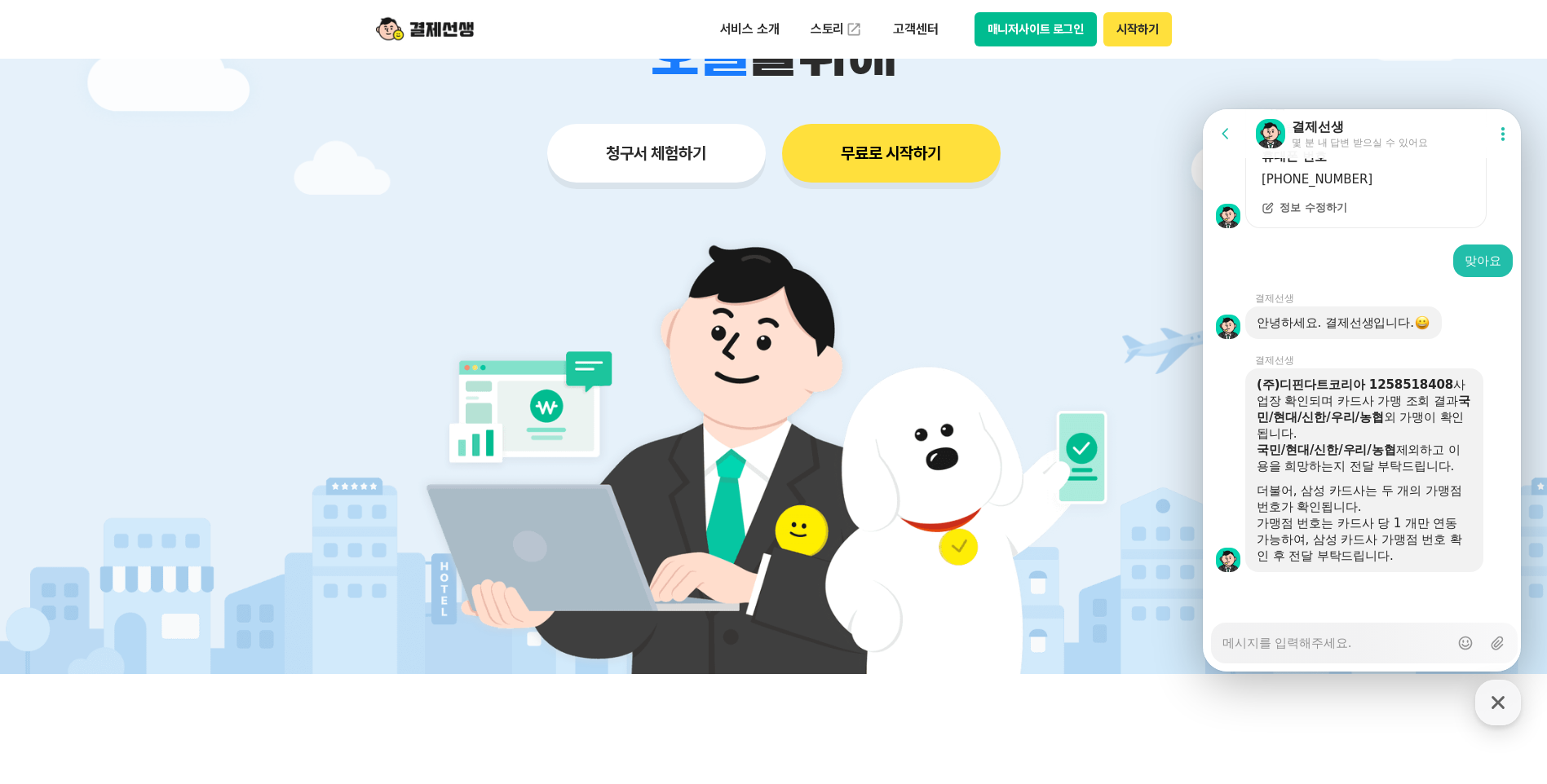
scroll to position [1681, 0]
click at [1325, 638] on textarea "Messenger Input Textarea" at bounding box center [1335, 638] width 227 height 28
type textarea "x"
type textarea "ㄱ"
type textarea "x"
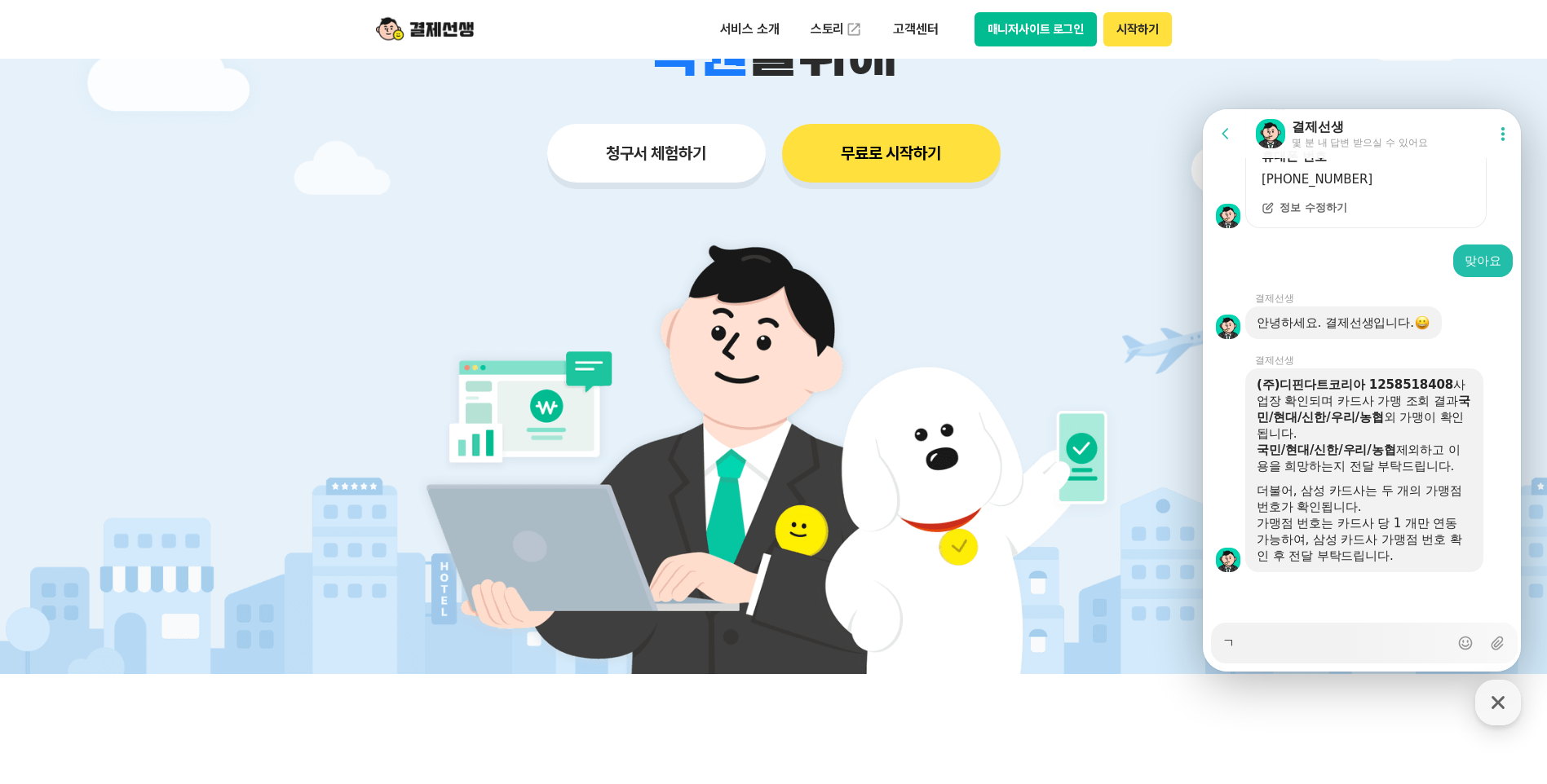
type textarea "가"
type textarea "x"
type textarea "감"
type textarea "x"
type textarea "가매"
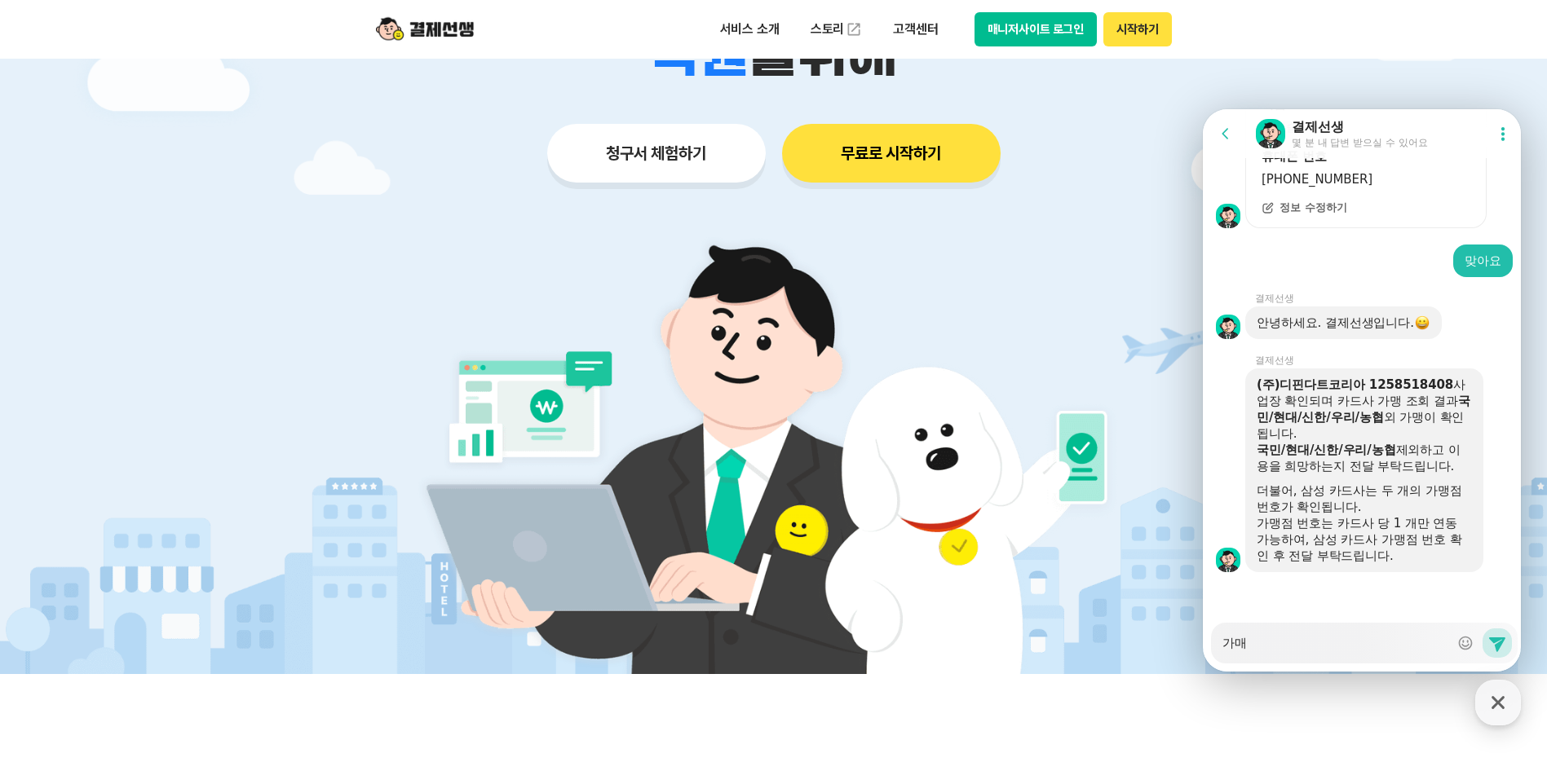
type textarea "x"
type textarea "가맹"
type textarea "x"
type textarea "가맹"
type textarea "x"
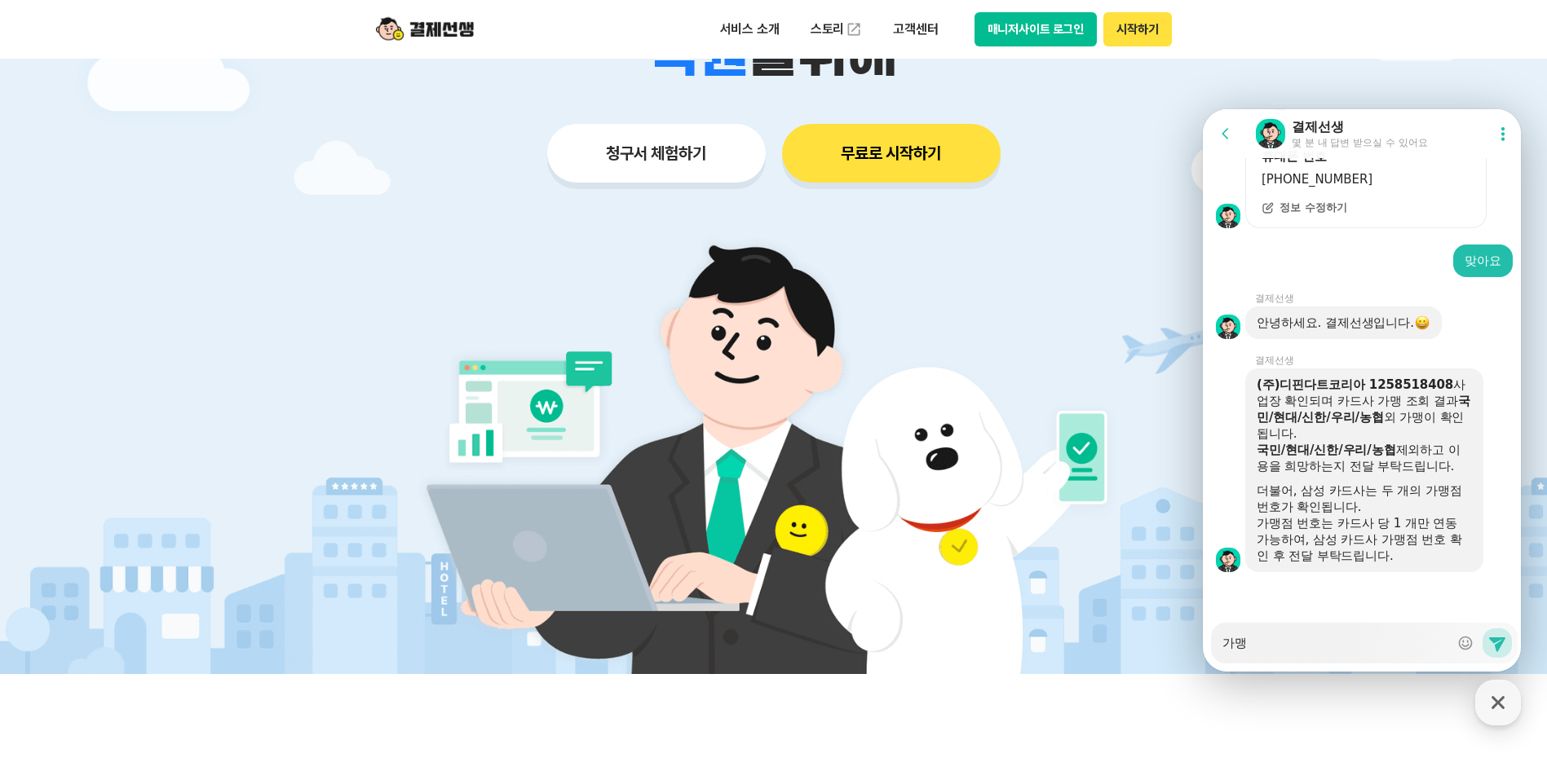
type textarea "가맹 ㅇ"
type textarea "x"
type textarea "가맹"
type textarea "x"
type textarea "가맹 ㅎ"
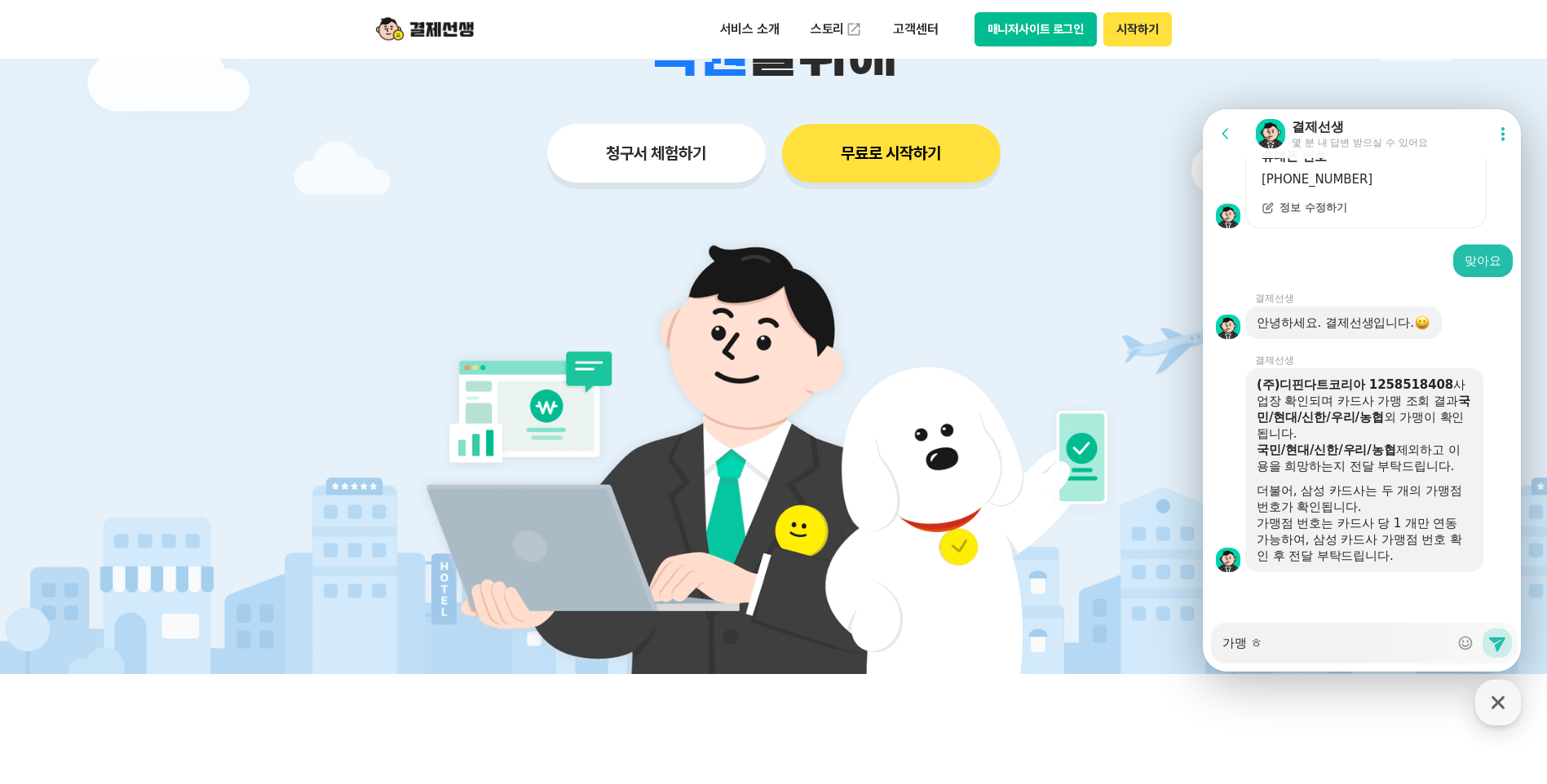
type textarea "x"
type textarea "가맹 호"
type textarea "x"
type textarea "가맹 화"
type textarea "x"
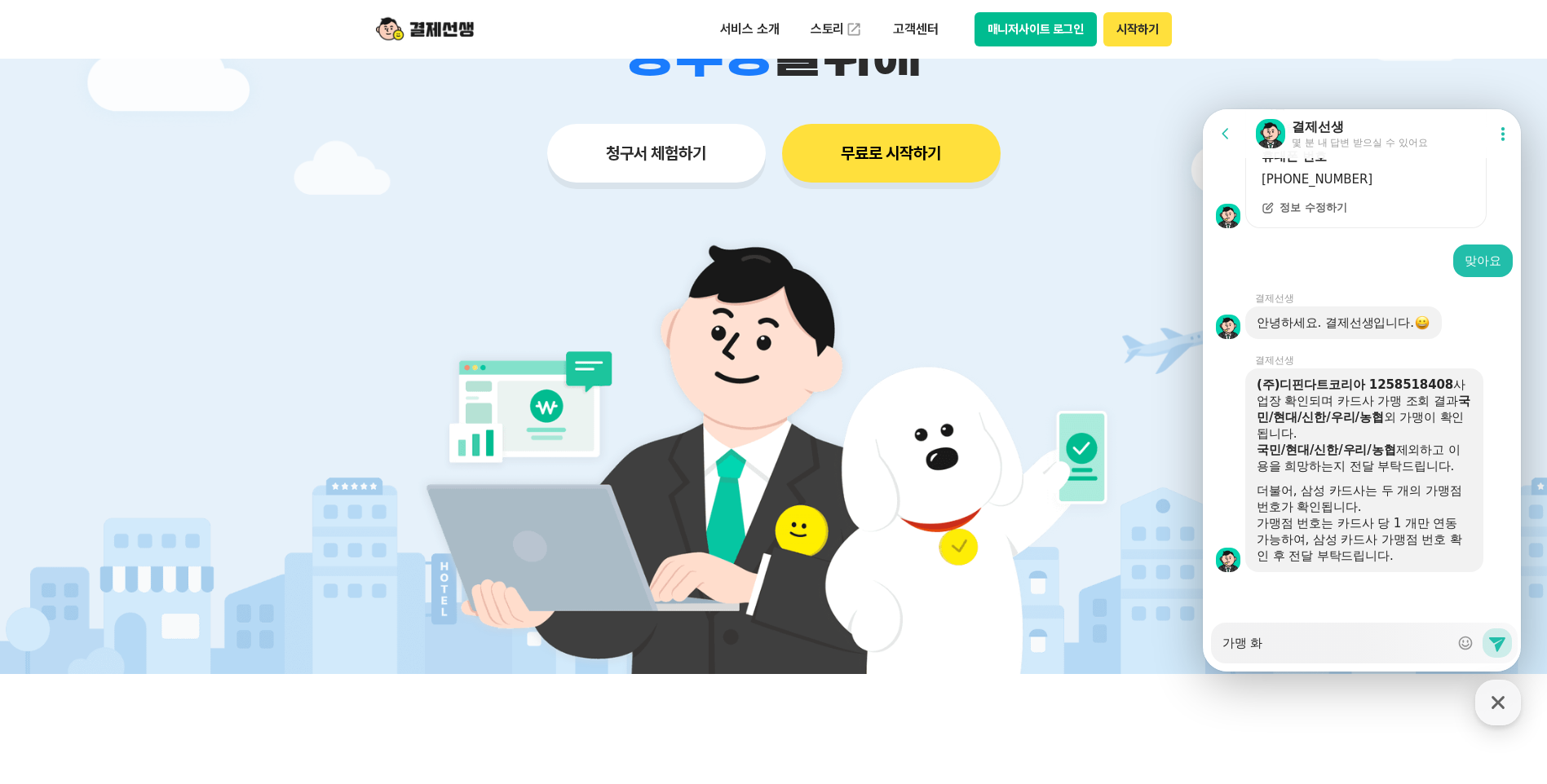
type textarea "가맹 확"
type textarea "x"
type textarea "가맹 확ㅇ"
type textarea "x"
type textarea "가맹 확이"
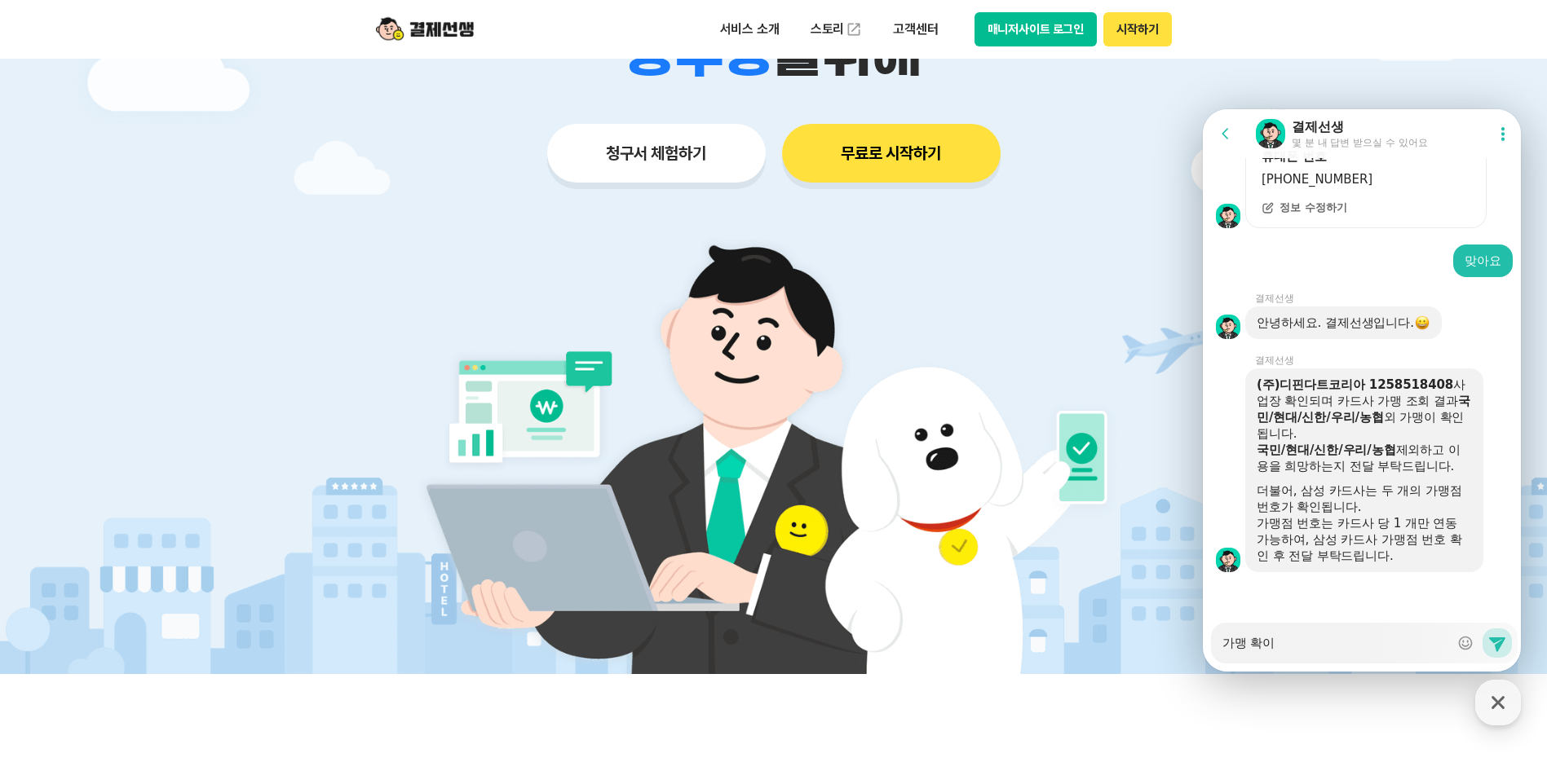
type textarea "x"
type textarea "가맹 확인"
type textarea "x"
type textarea "가맹 확인"
type textarea "x"
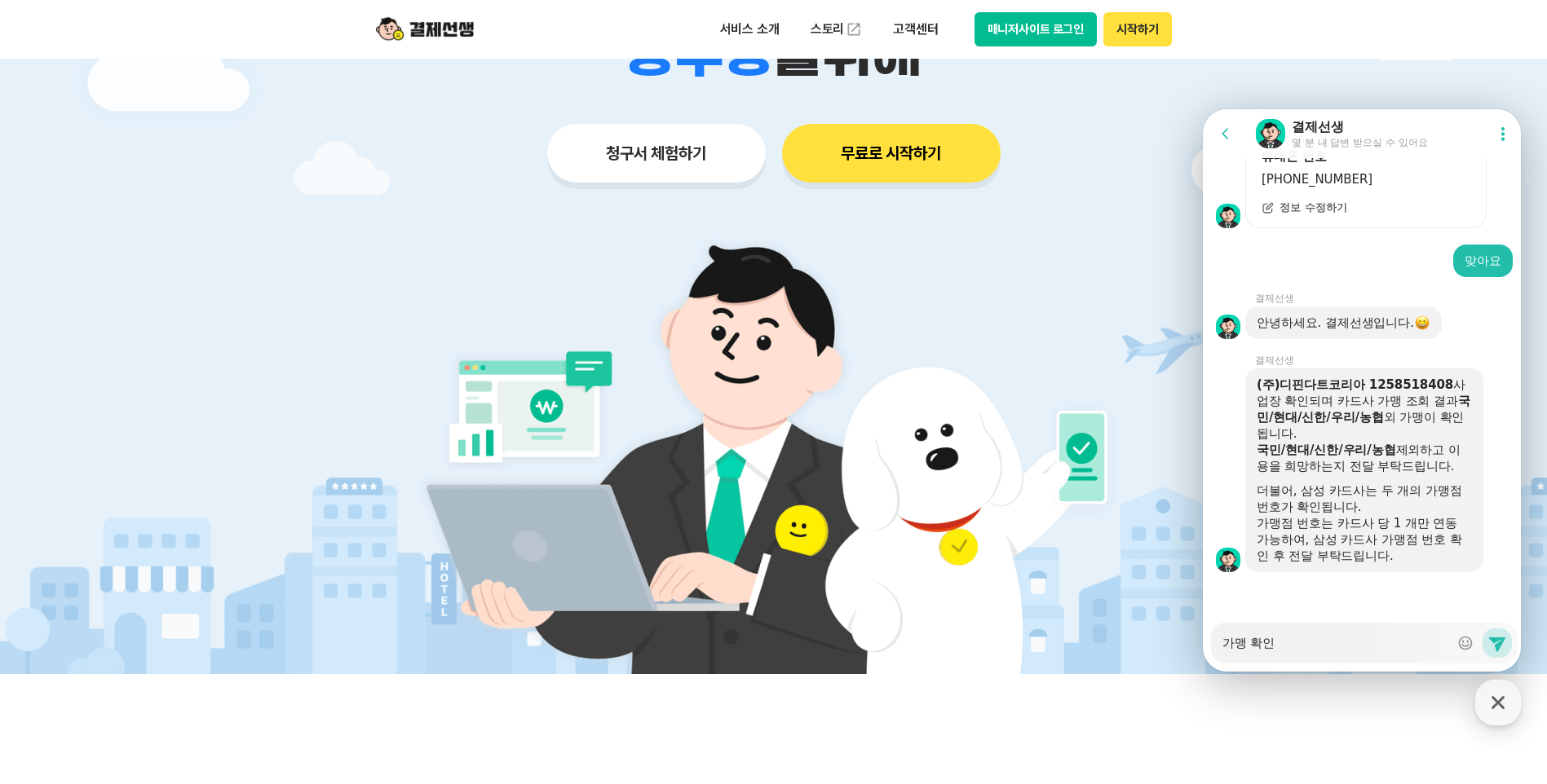
type textarea "가맹 확인 ㅇ"
type textarea "x"
type textarea "가맹 확인 아"
type textarea "x"
type textarea "가맹 확인 안"
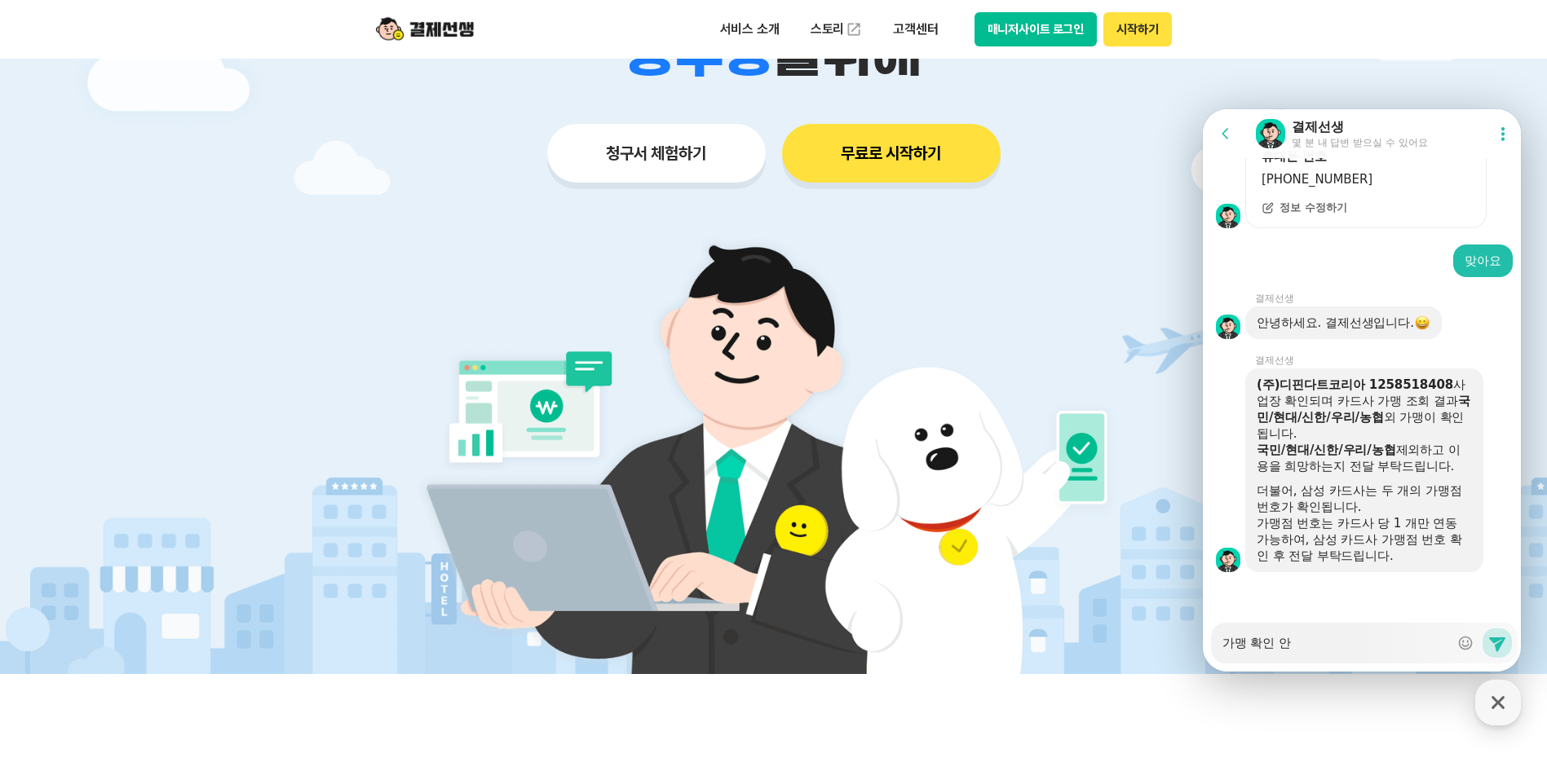
type textarea "x"
type textarea "가맹 확인 안ㄷ"
type textarea "x"
type textarea "가맹 확인 안도"
type textarea "x"
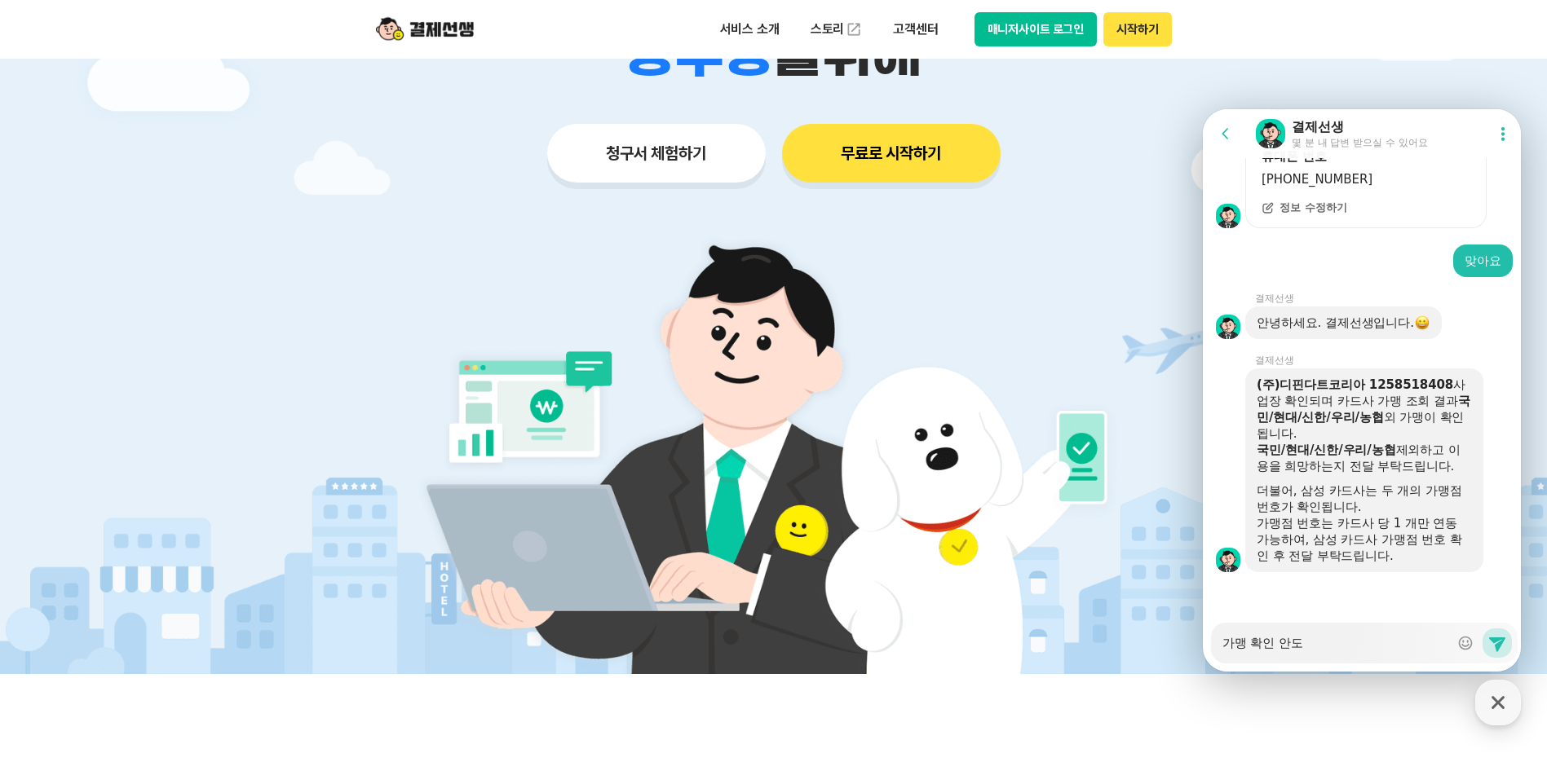
type textarea "가맹 확인 안되"
type textarea "x"
type textarea "가맹 확인 안된"
type textarea "x"
type textarea "가맹 확인 안되느"
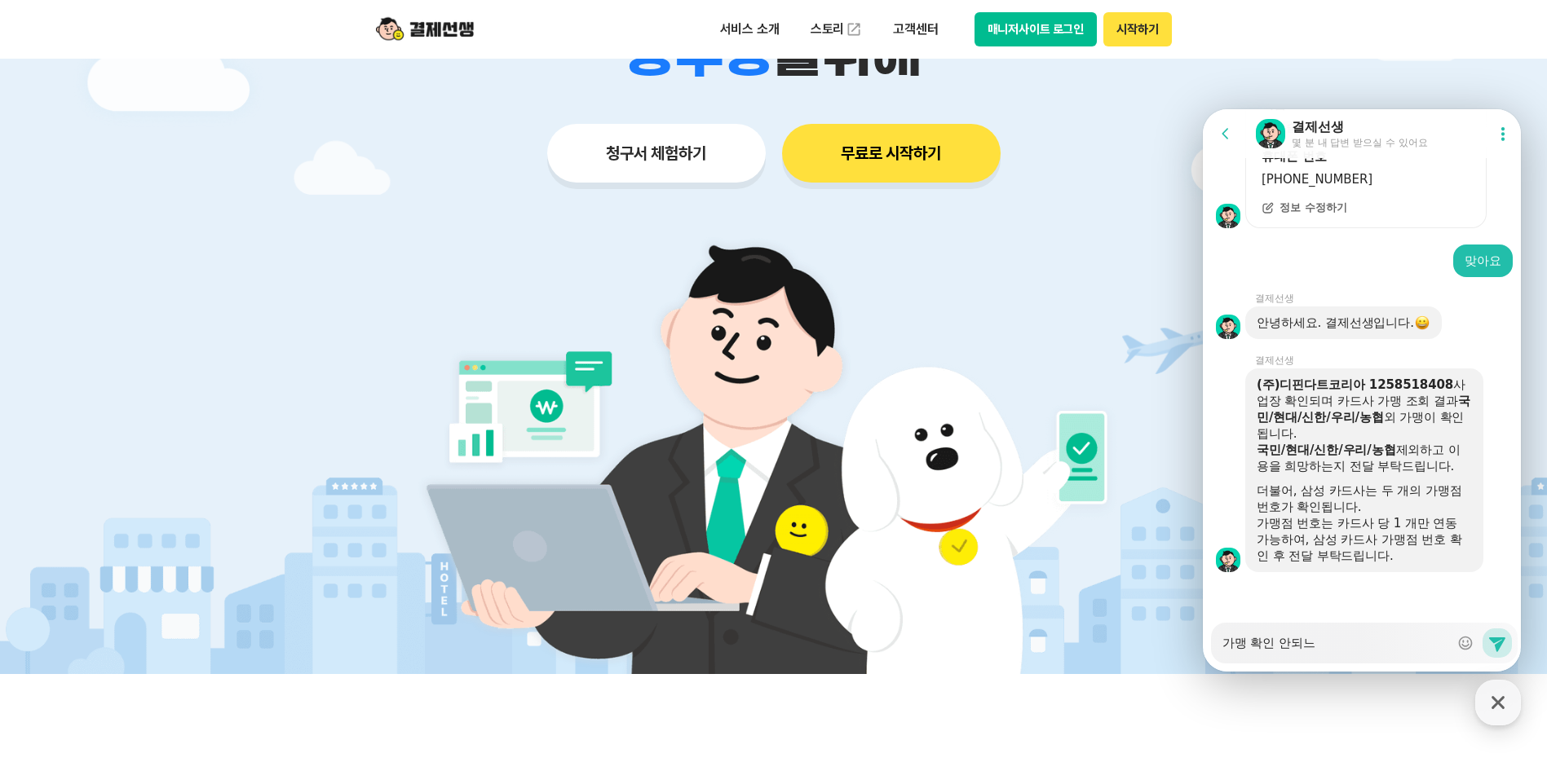
type textarea "x"
type textarea "가맹 확인 안되는"
type textarea "x"
type textarea "가맹 확인 안되는"
type textarea "x"
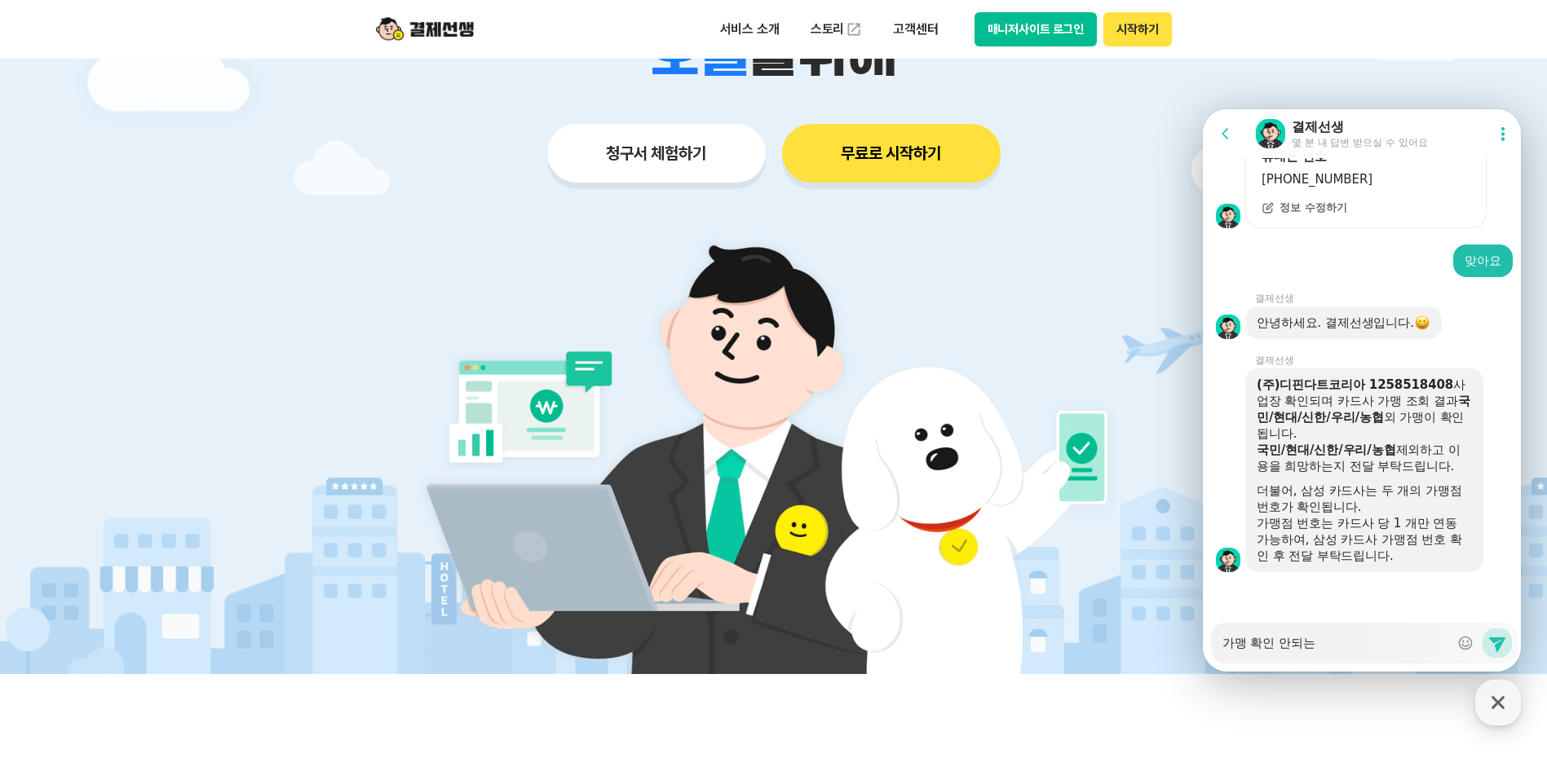
type textarea "가맹 확인 안되는 ㅋ"
type textarea "x"
type textarea "가맹 확인 안되는 카"
type textarea "x"
type textarea "가맹 확인 안되는 칻"
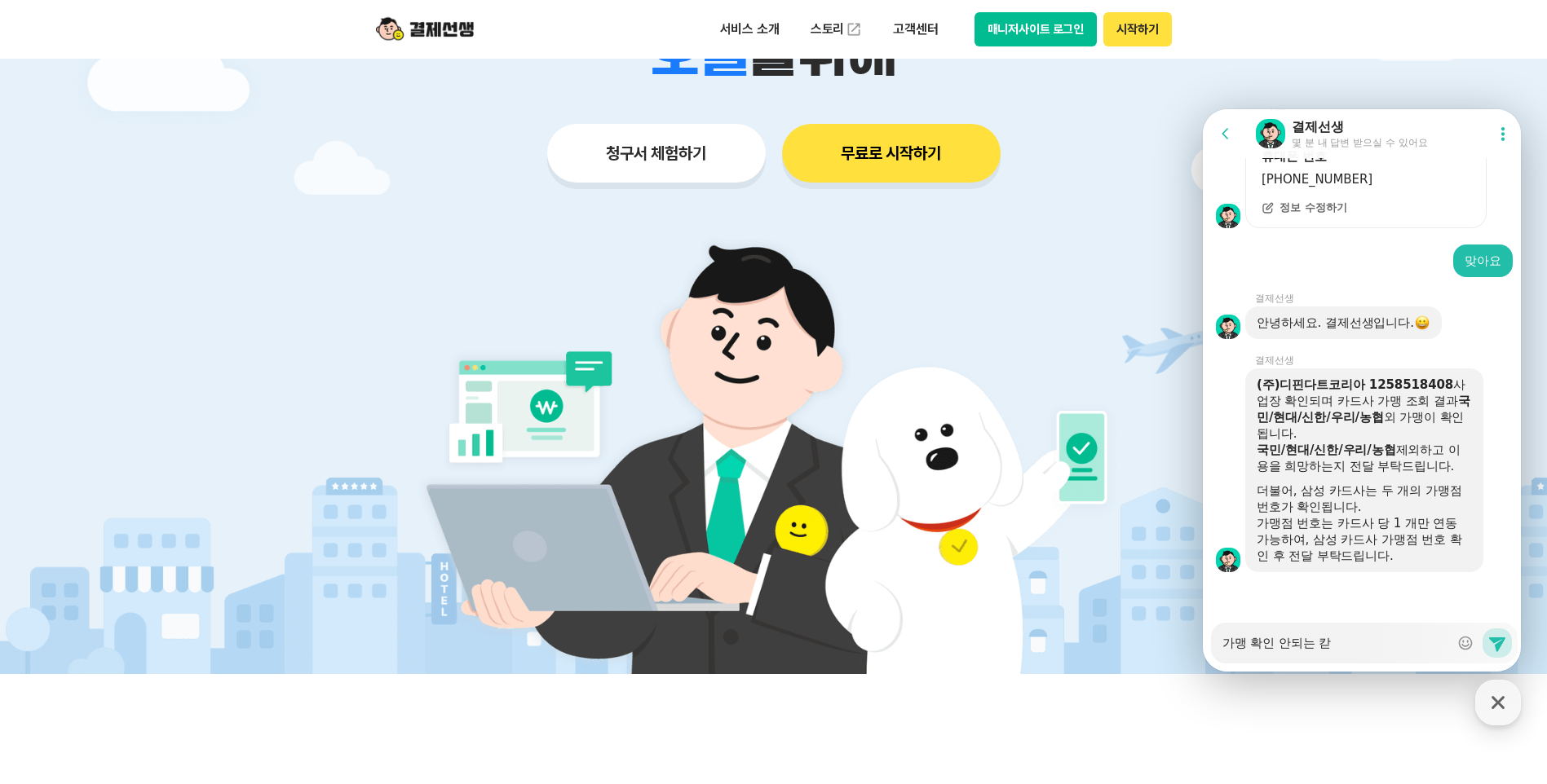
type textarea "x"
type textarea "가맹 확인 안되는 카다"
type textarea "x"
type textarea "가맹 확인 안되는 카ㄷ"
type textarea "x"
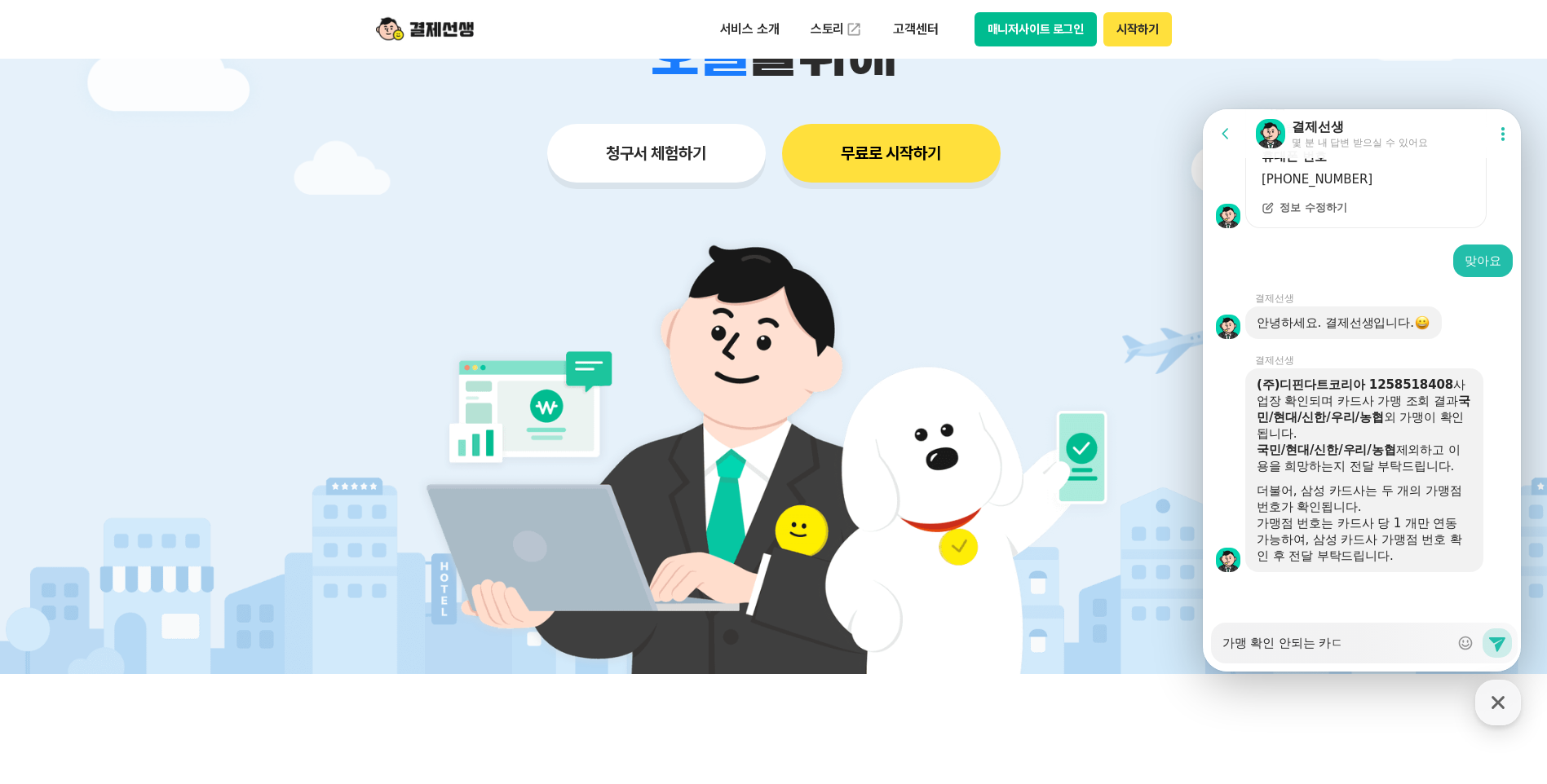
type textarea "가맹 확인 안되는 카드"
type textarea "x"
type textarea "가맹 확인 안되는 카듯"
type textarea "x"
type textarea "가맹 확인 안되는 카드사"
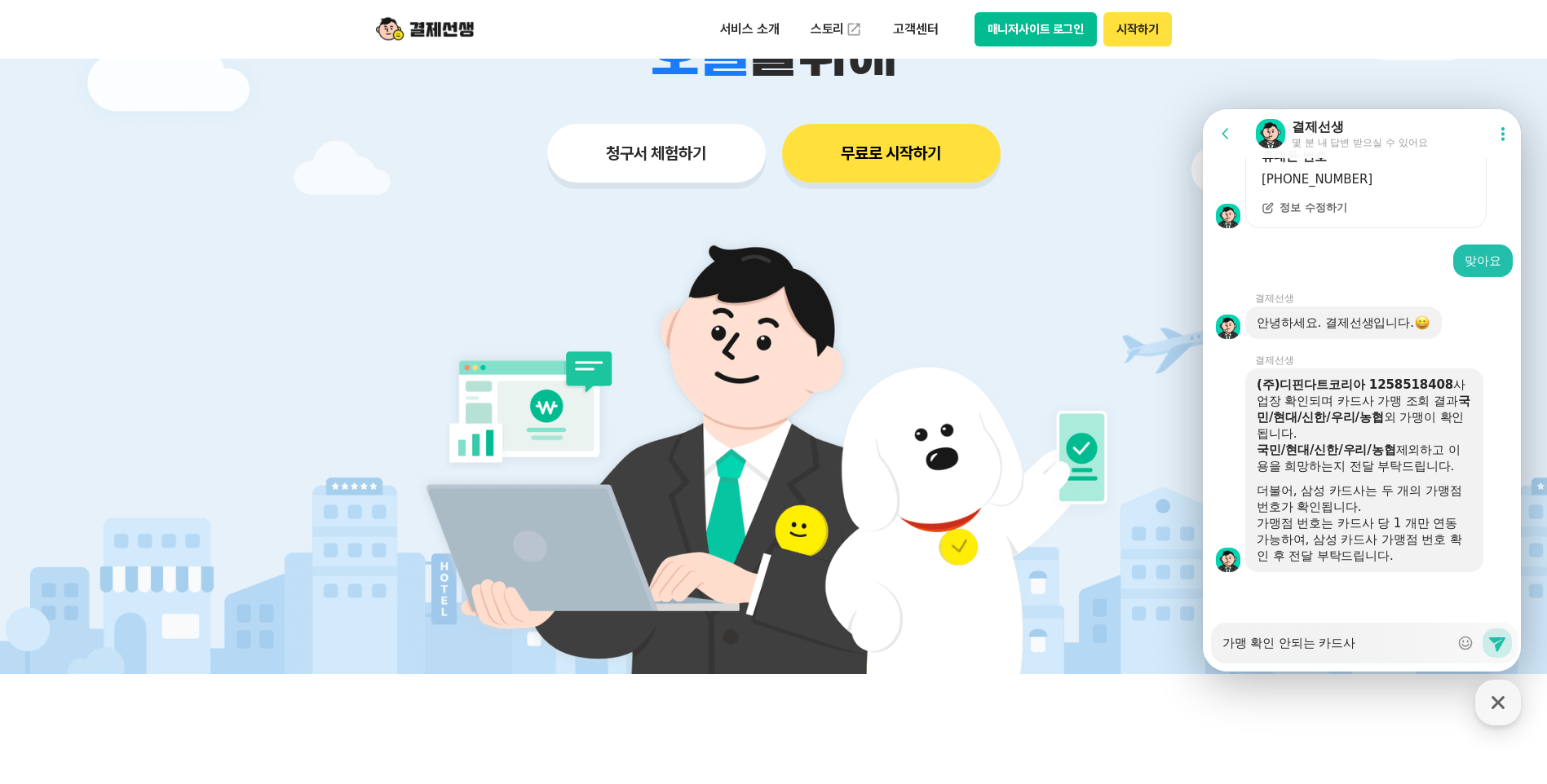
type textarea "x"
type textarea "가맹 확인 안되는 카드사느"
type textarea "x"
type textarea "가맹 확인 안되는 카드사는"
type textarea "x"
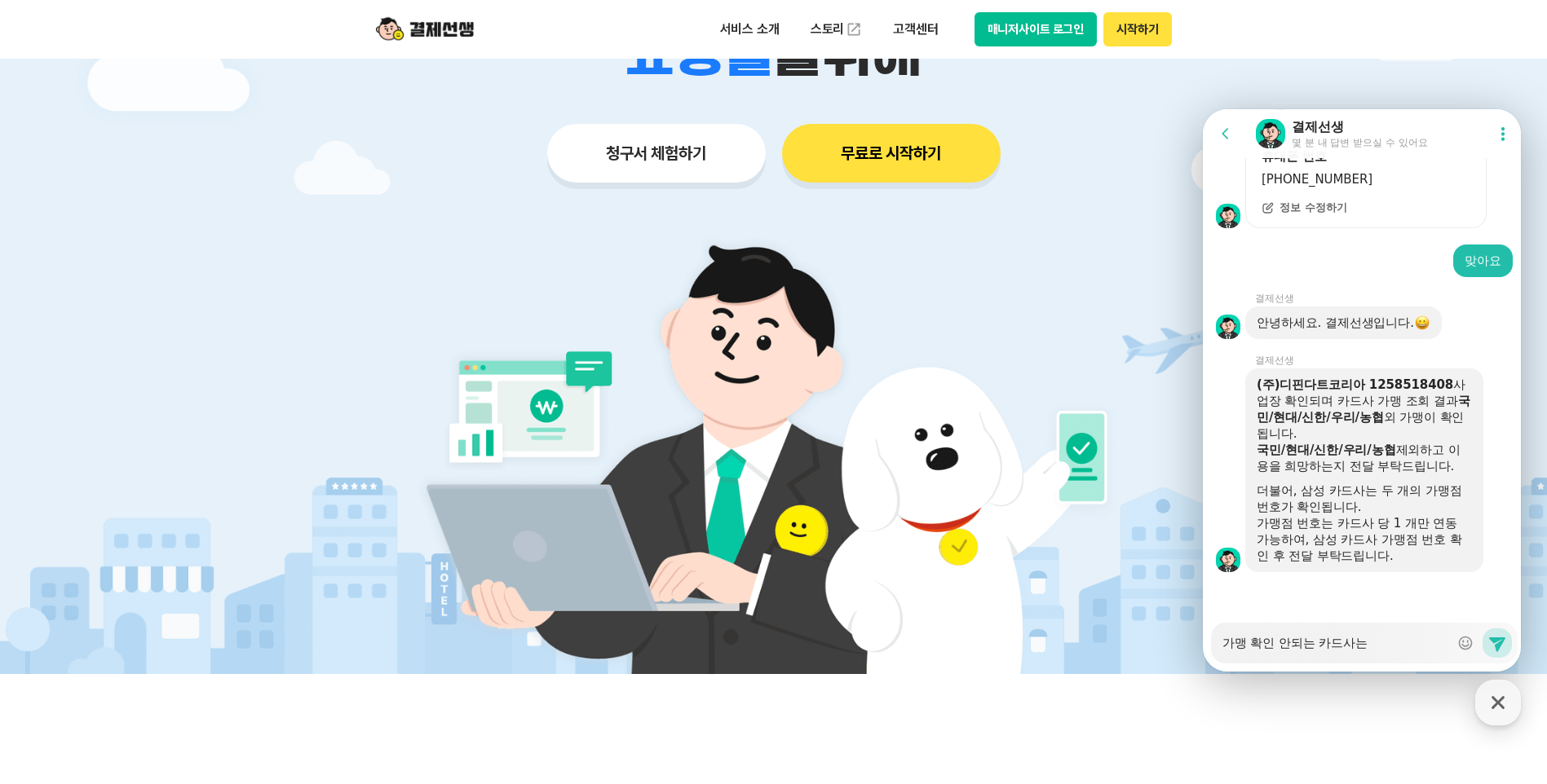
type textarea "가맹 확인 안되는 카드사는"
type textarea "x"
type textarea "가맹 확인 안되는 카드사는 ㅈ"
type textarea "x"
type textarea "가맹 확인 안되는 카드사는 제"
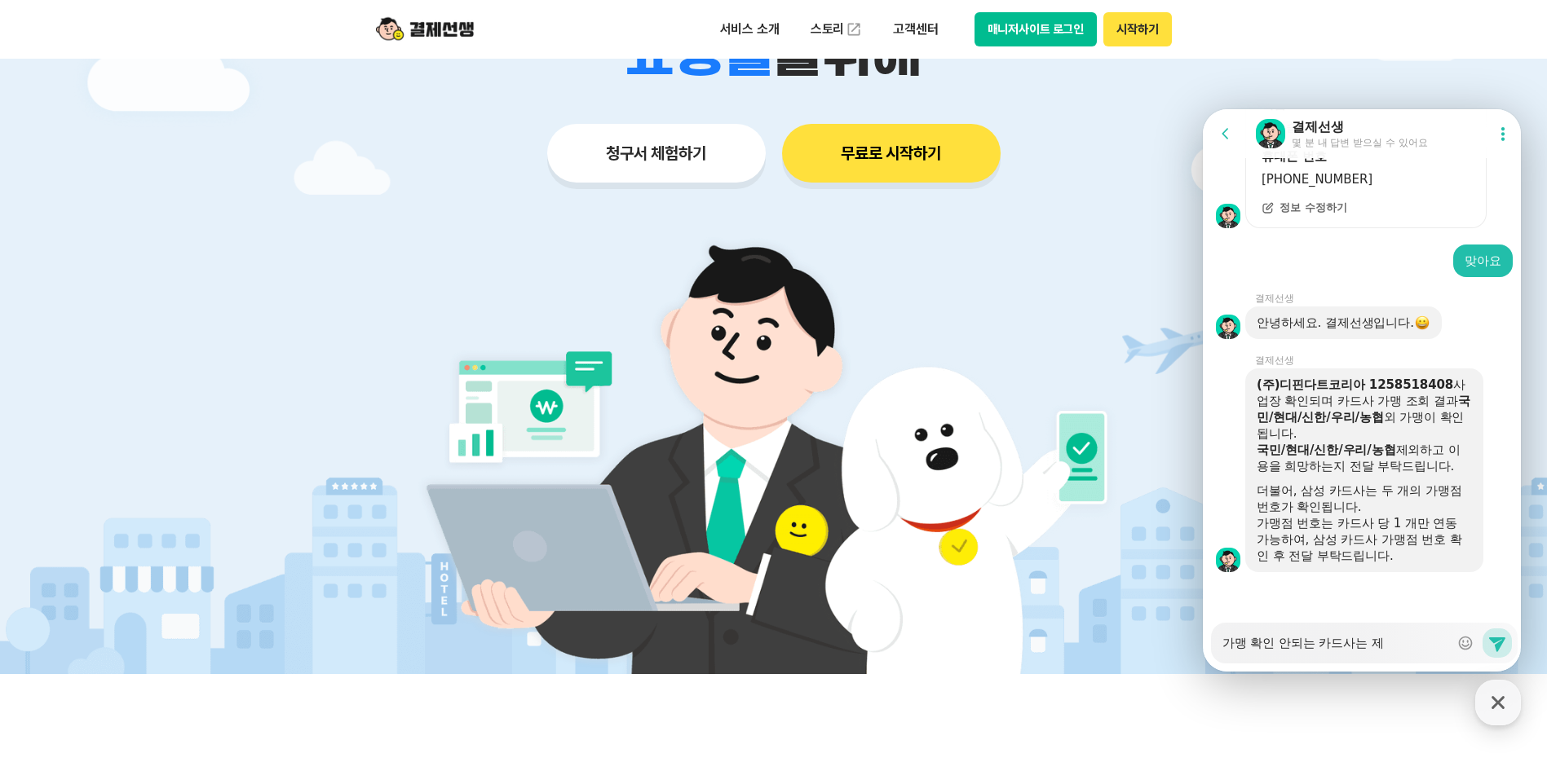
type textarea "x"
type textarea "가맹 확인 안되는 카드사는 [PERSON_NAME]"
type textarea "x"
type textarea "가맹 확인 안되는 카드사는 제오"
type textarea "x"
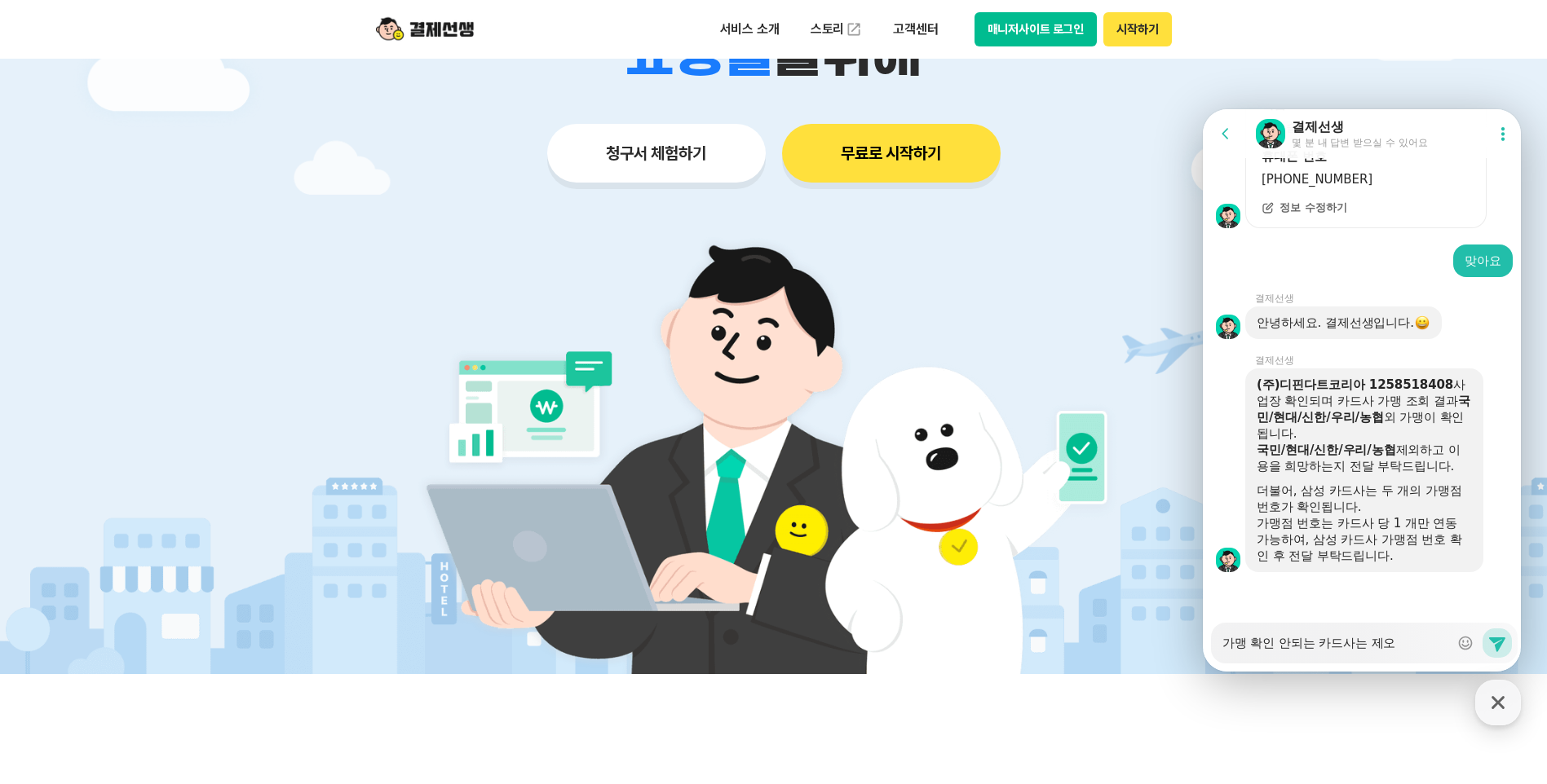
type textarea "가맹 확인 안되는 카드사는 제외"
type textarea "x"
type textarea "가맹 확인 안되는 카드사는 제외"
type textarea "x"
type textarea "가맹 확인 안되는 카드사는 제외 ㅅ"
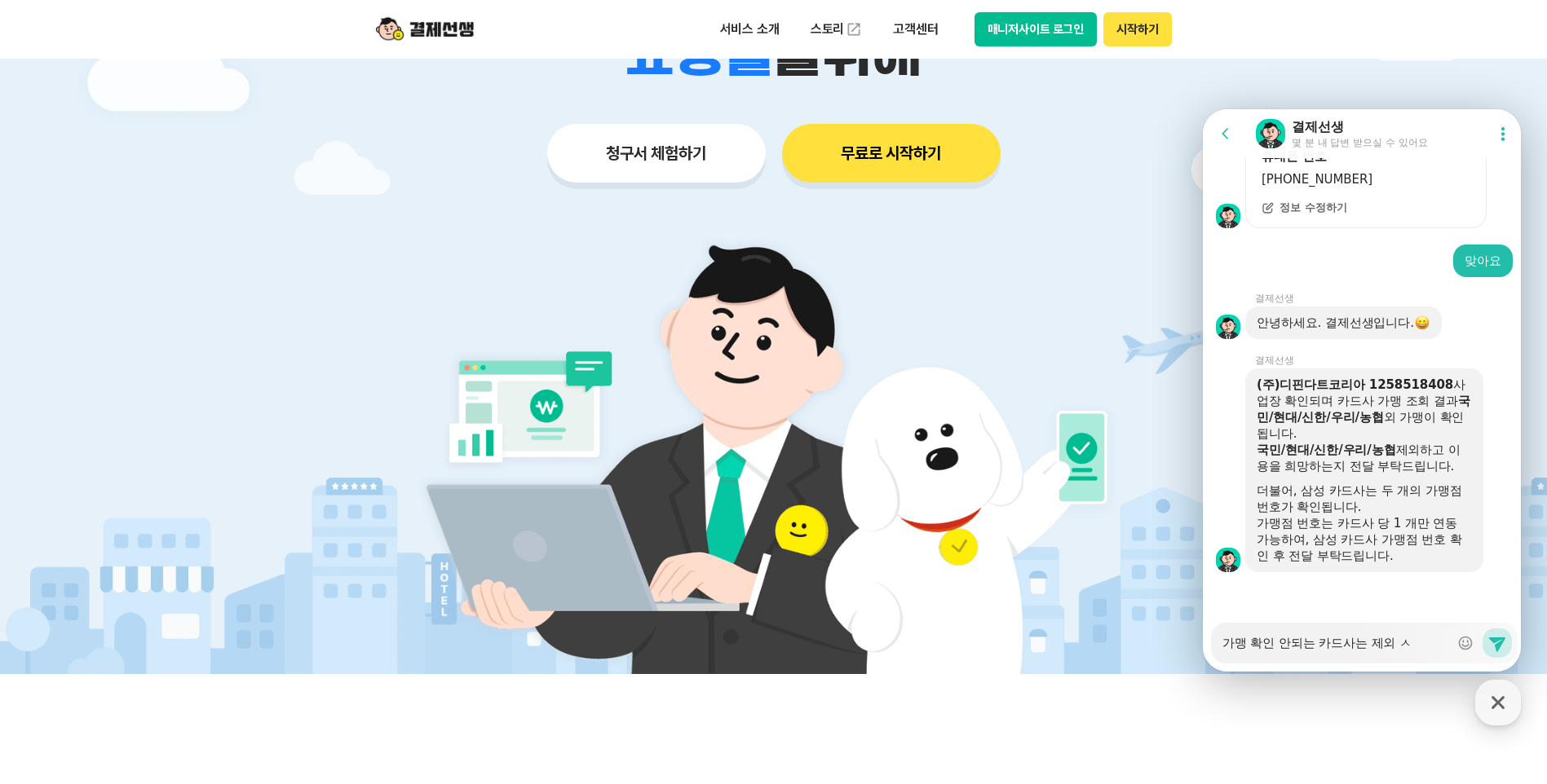
type textarea "x"
type textarea "가맹 확인 안되는 카드사는 제외 시"
type textarea "x"
type textarea "가맹 확인 안되는 카드사는 제외 싴"
type textarea "x"
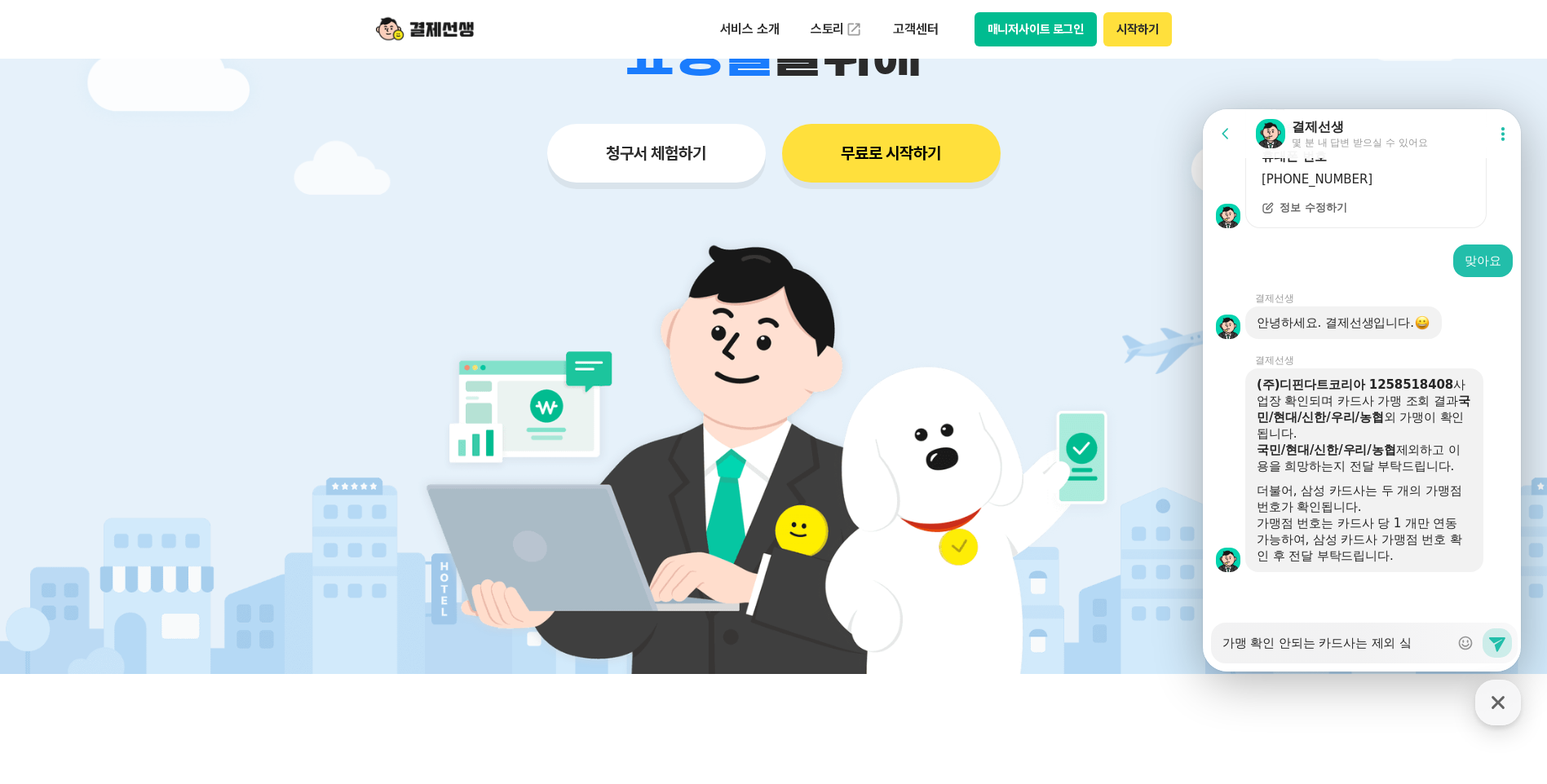
type textarea "가맹 확인 안되는 카드사는 제외 시켜"
type textarea "x"
type textarea "가맹 확인 안되는 카드사는 제외 시켲"
type textarea "x"
type textarea "가맹 확인 안되는 카드사는 제외 시켜주"
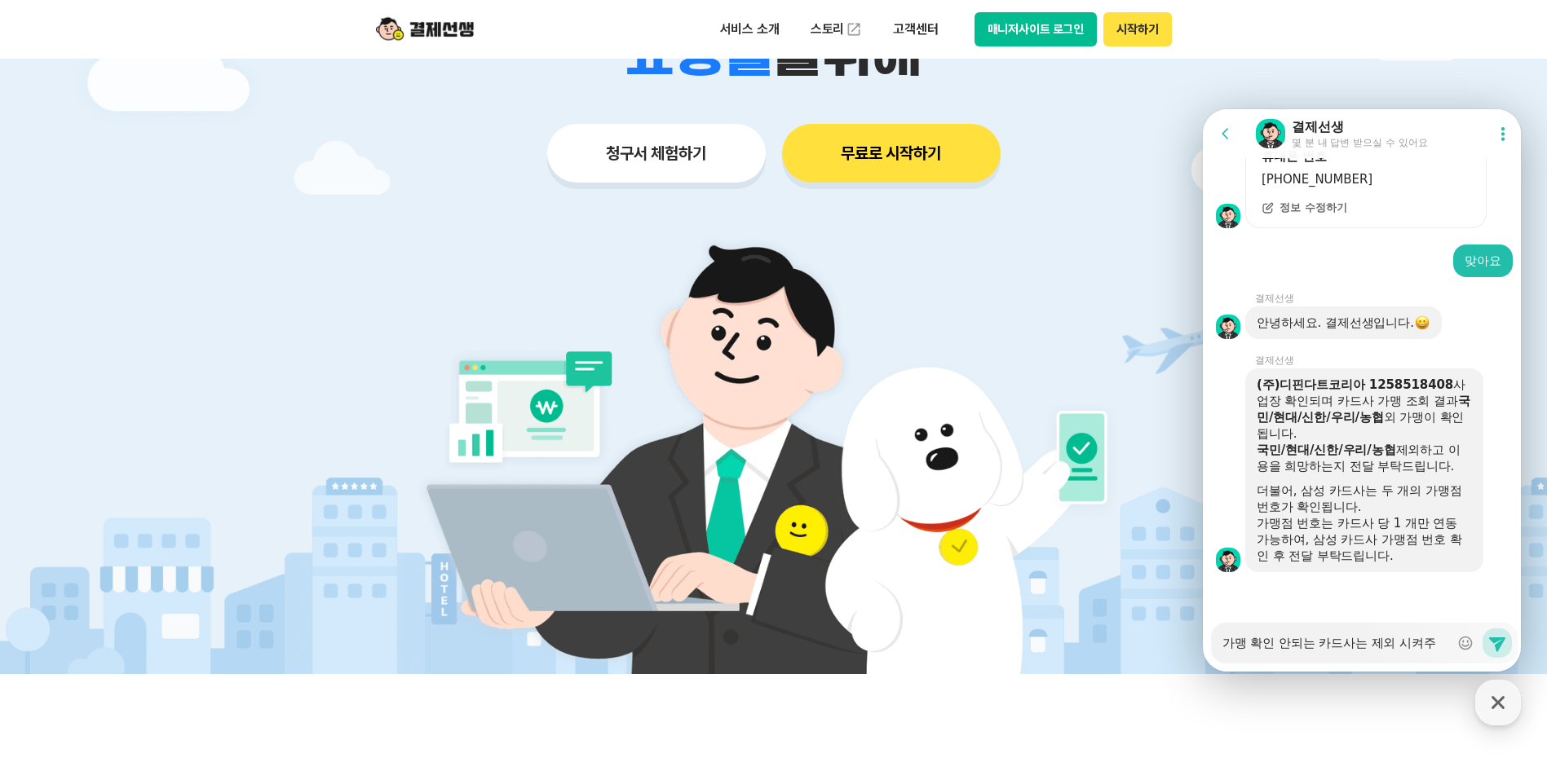
type textarea "x"
type textarea "가맹 확인 안되는 카드사는 제외 시켜줏"
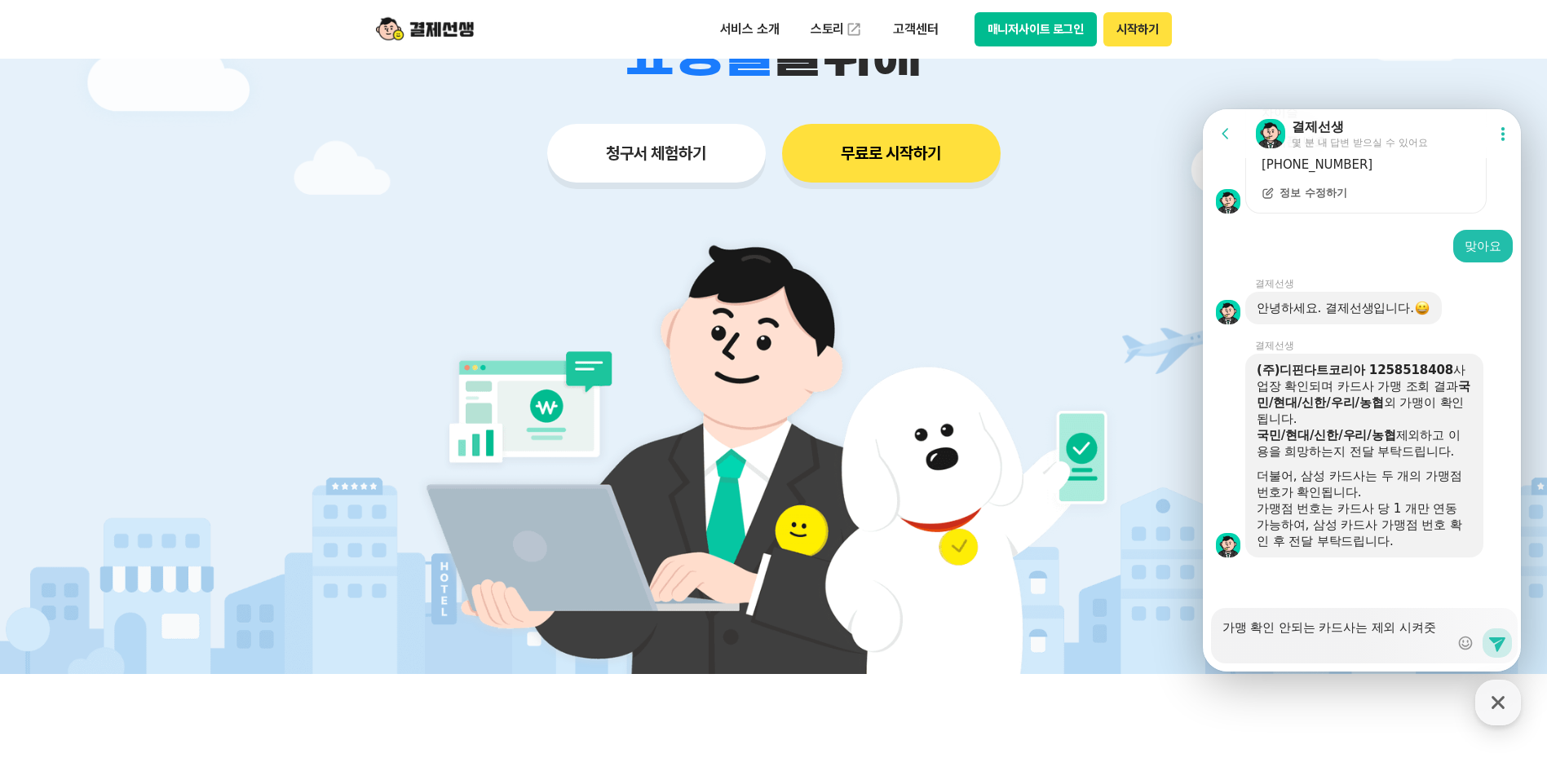
type textarea "x"
type textarea "가맹 확인 안되는 카드사는 제외 시켜주세"
type textarea "x"
type textarea "가맹 확인 안되는 카드사는 제외 시켜주셍"
type textarea "x"
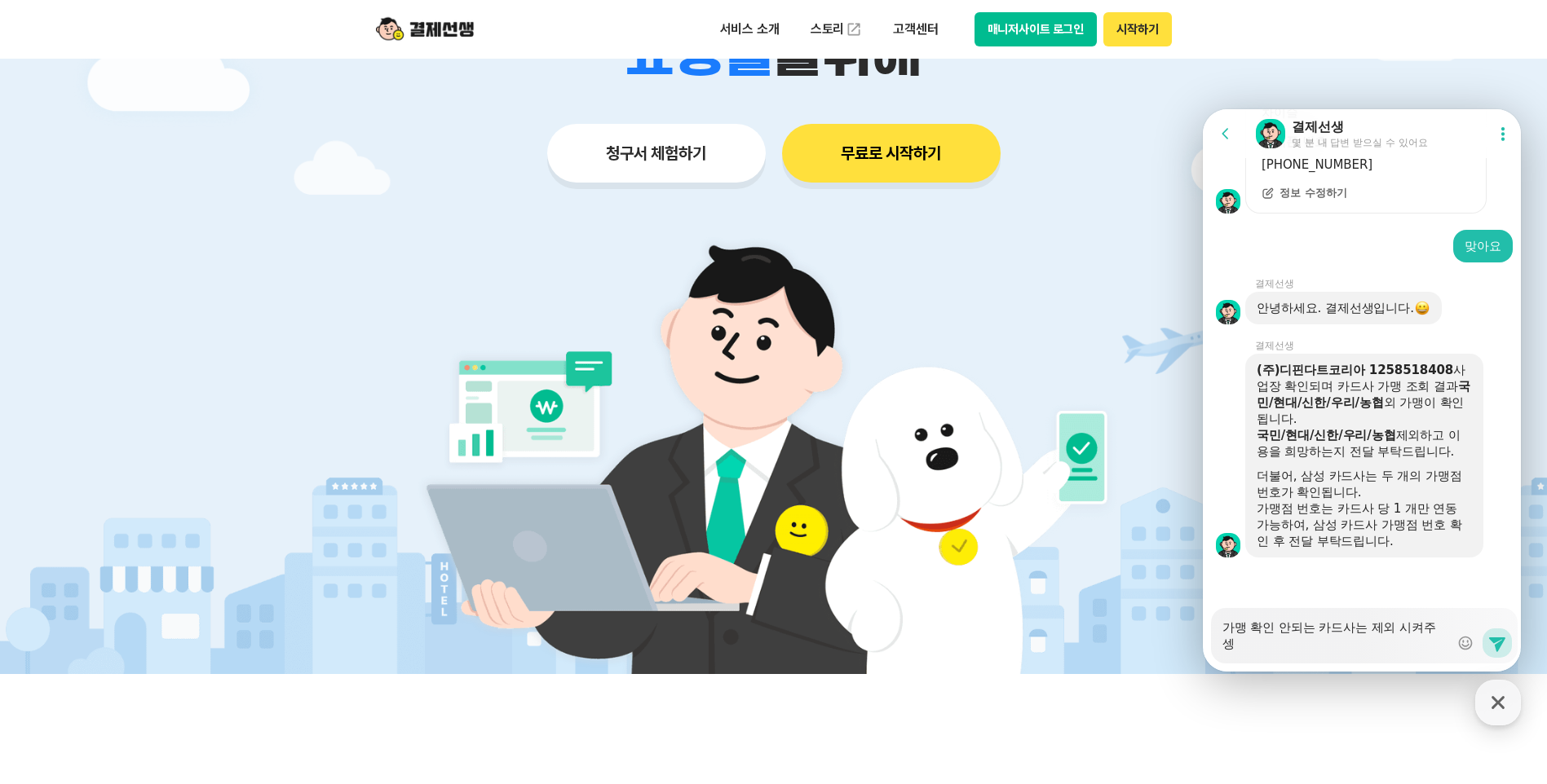
type textarea "가맹 확인 안되는 카드사는 제외 시켜주세요"
type textarea "x"
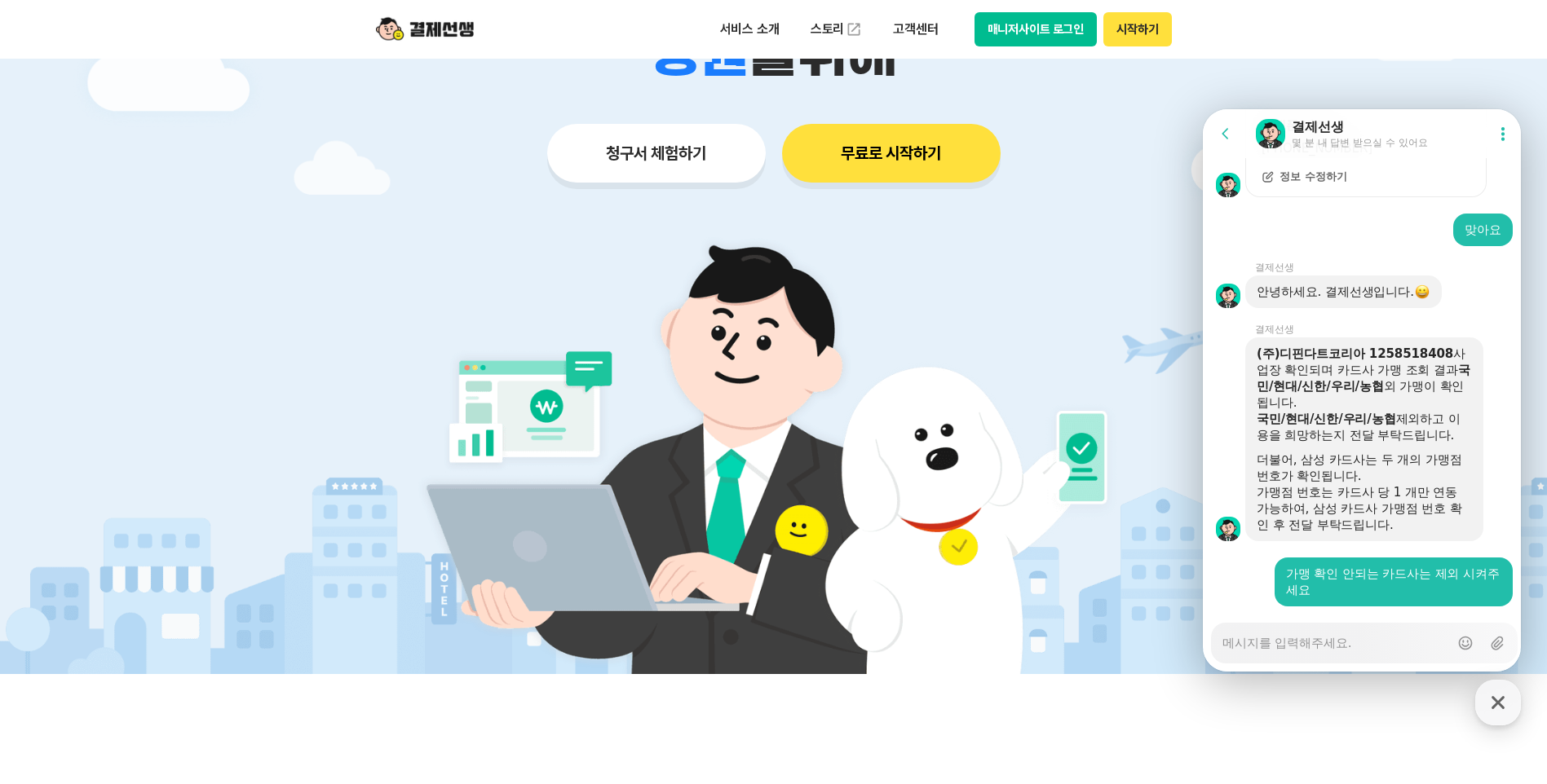
scroll to position [1746, 0]
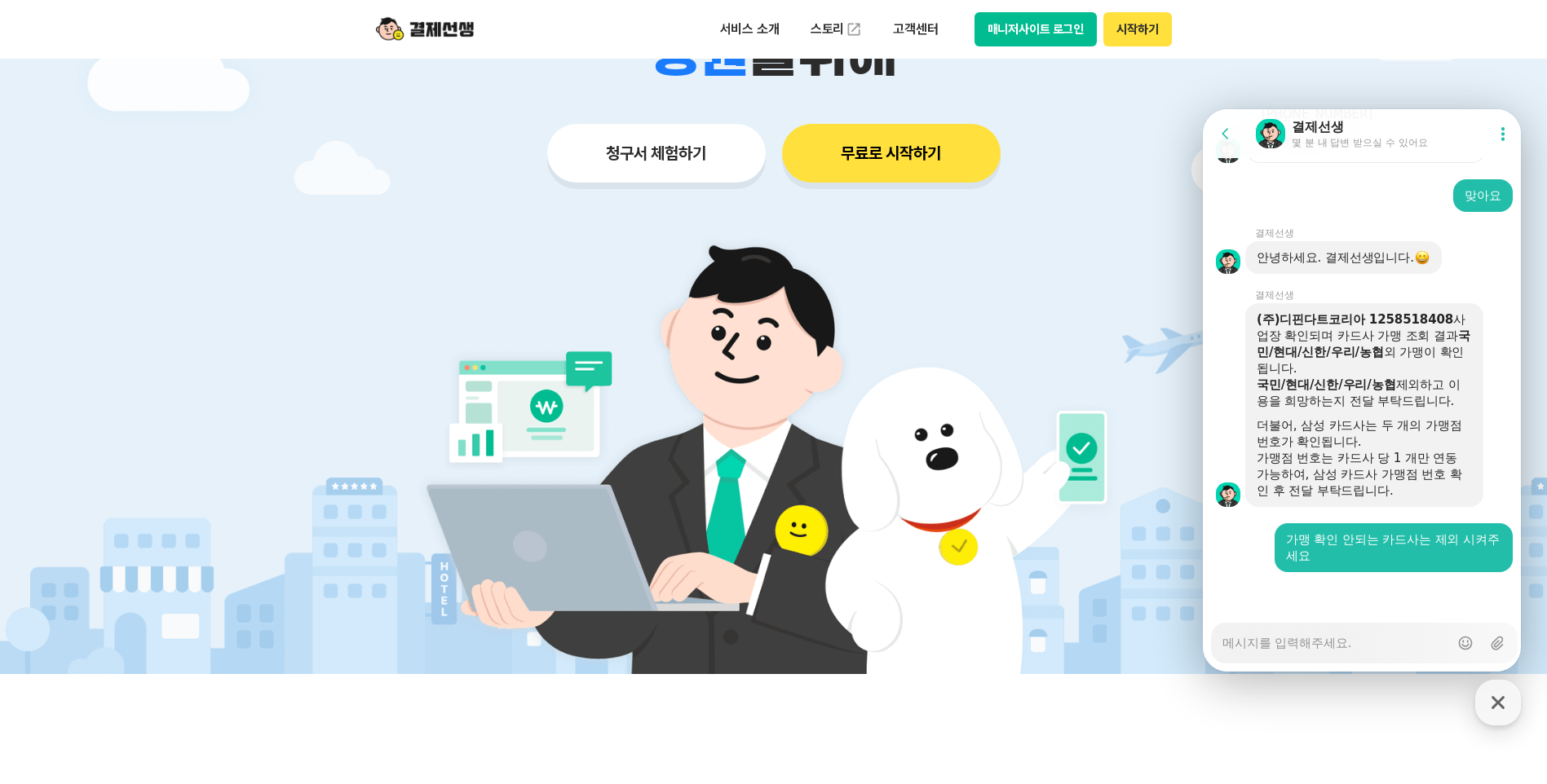
type textarea "x"
type textarea "ㄱ"
type textarea "x"
type textarea "그"
type textarea "x"
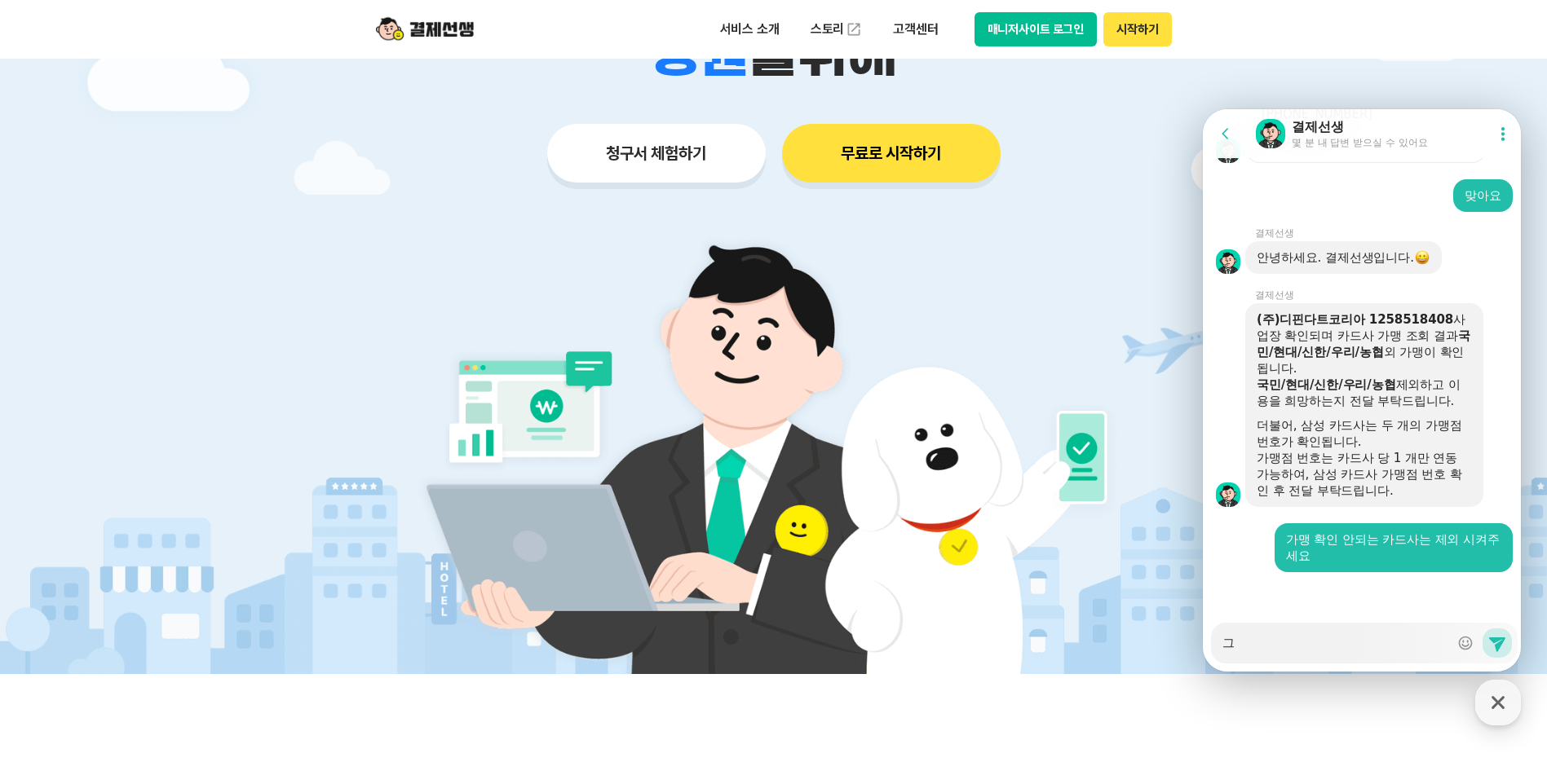
type textarea "글"
type textarea "x"
type textarea "그리"
type textarea "x"
type textarea "그릭"
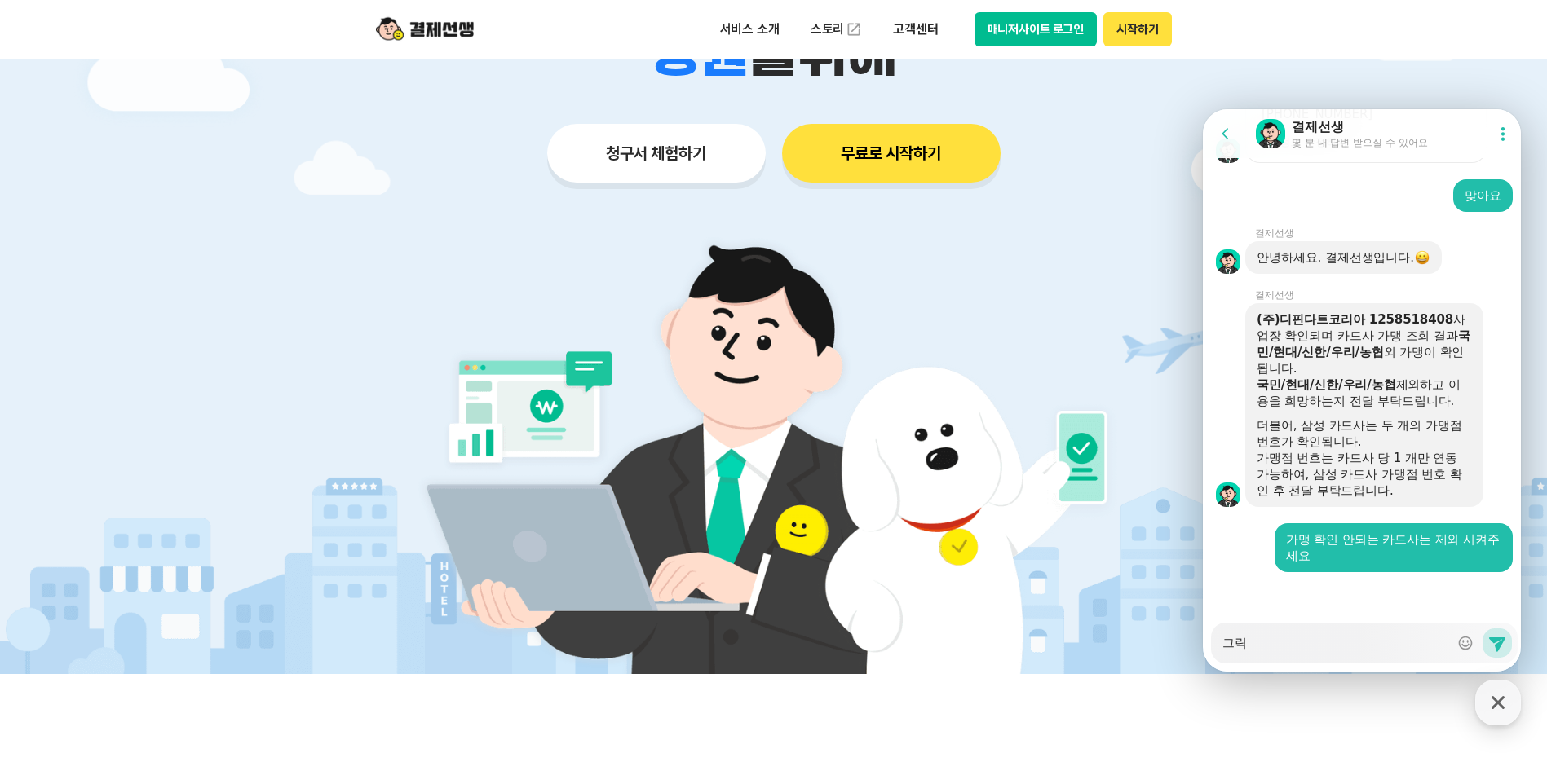
type textarea "x"
type textarea "그리고"
type textarea "x"
type textarea "그리고"
type textarea "x"
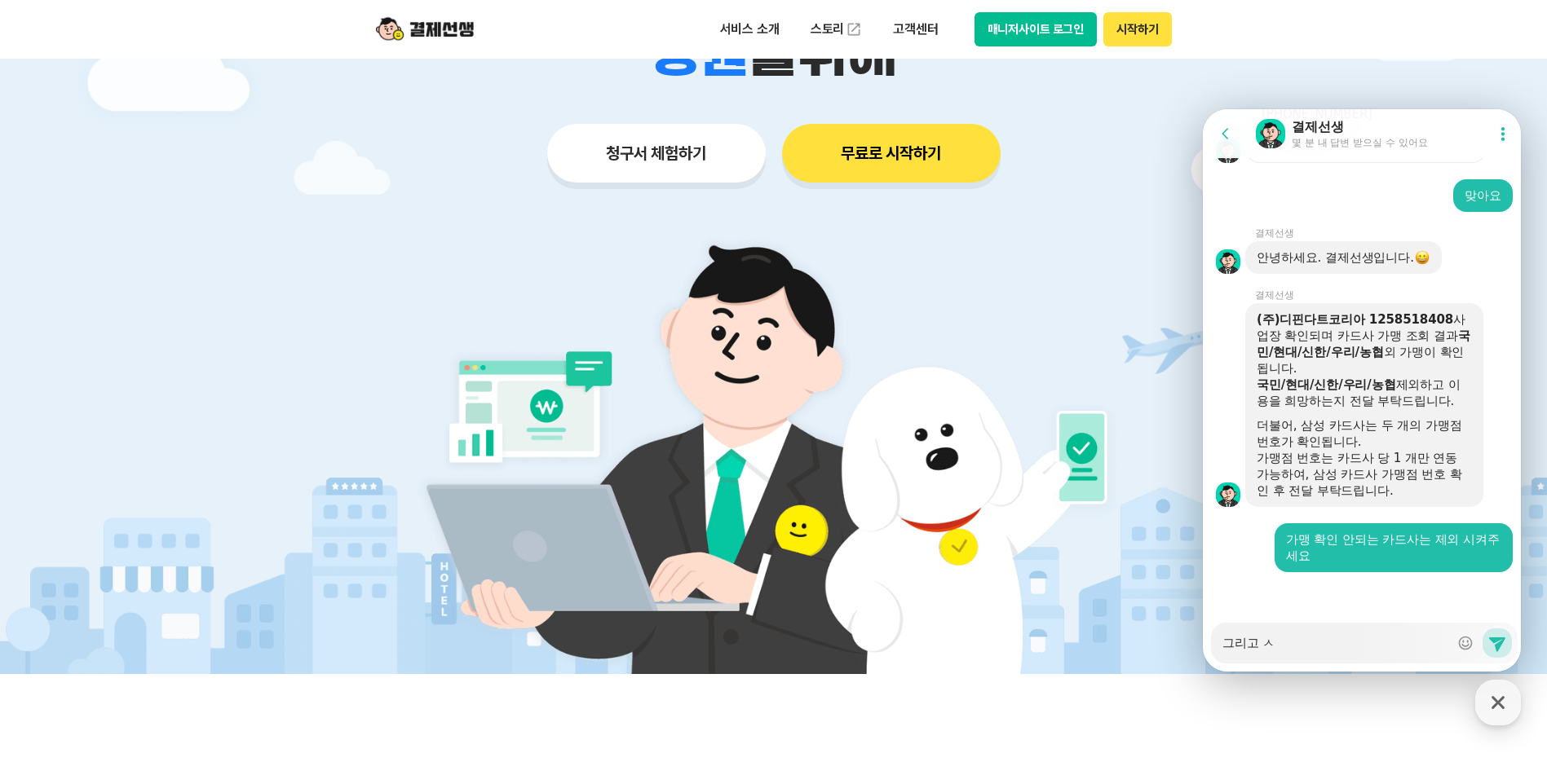
type textarea "그리고 사"
type textarea "x"
type textarea "그리고 삼"
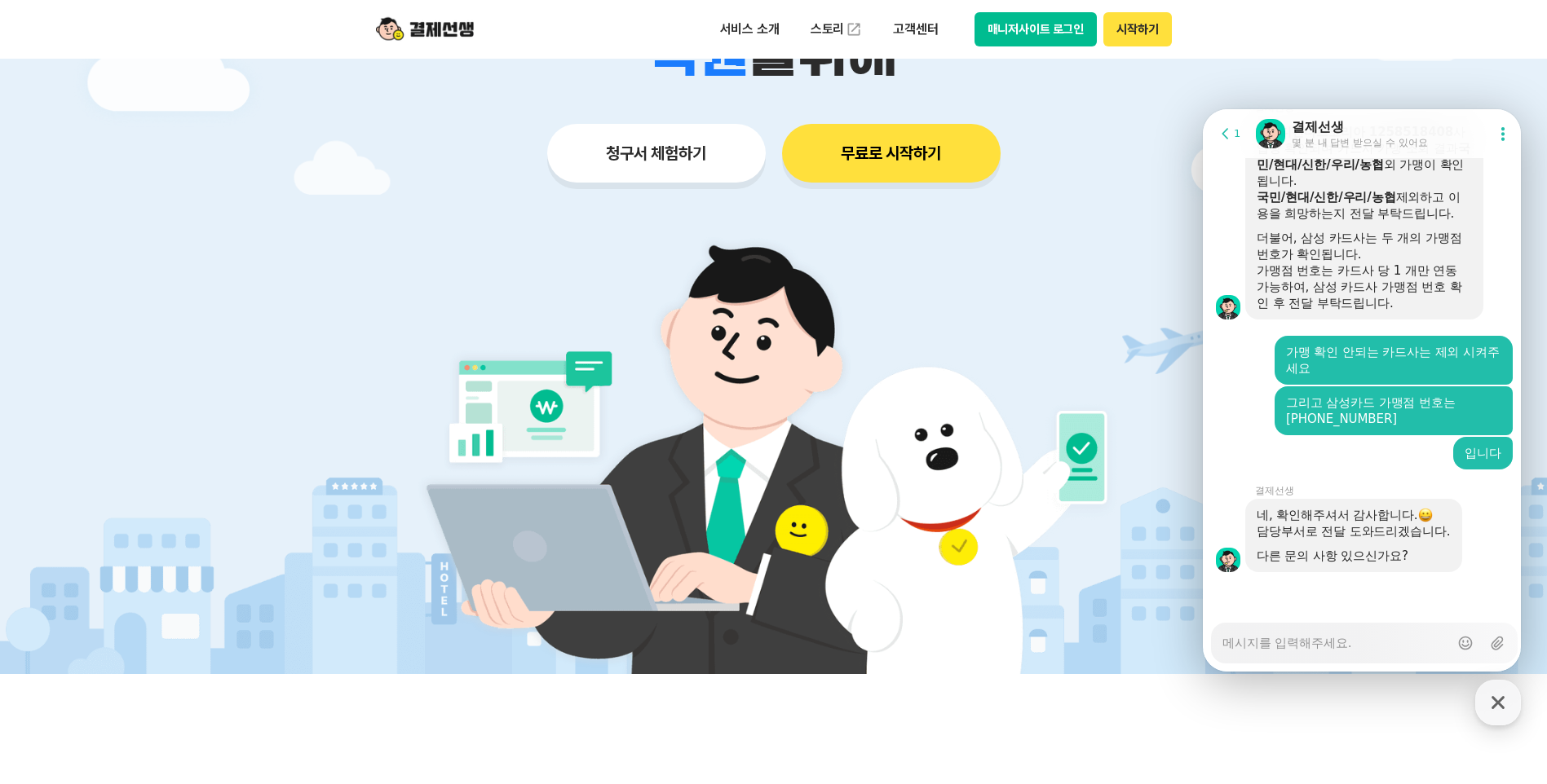
scroll to position [1934, 0]
click at [1388, 640] on textarea "Messenger Input Textarea" at bounding box center [1335, 638] width 227 height 28
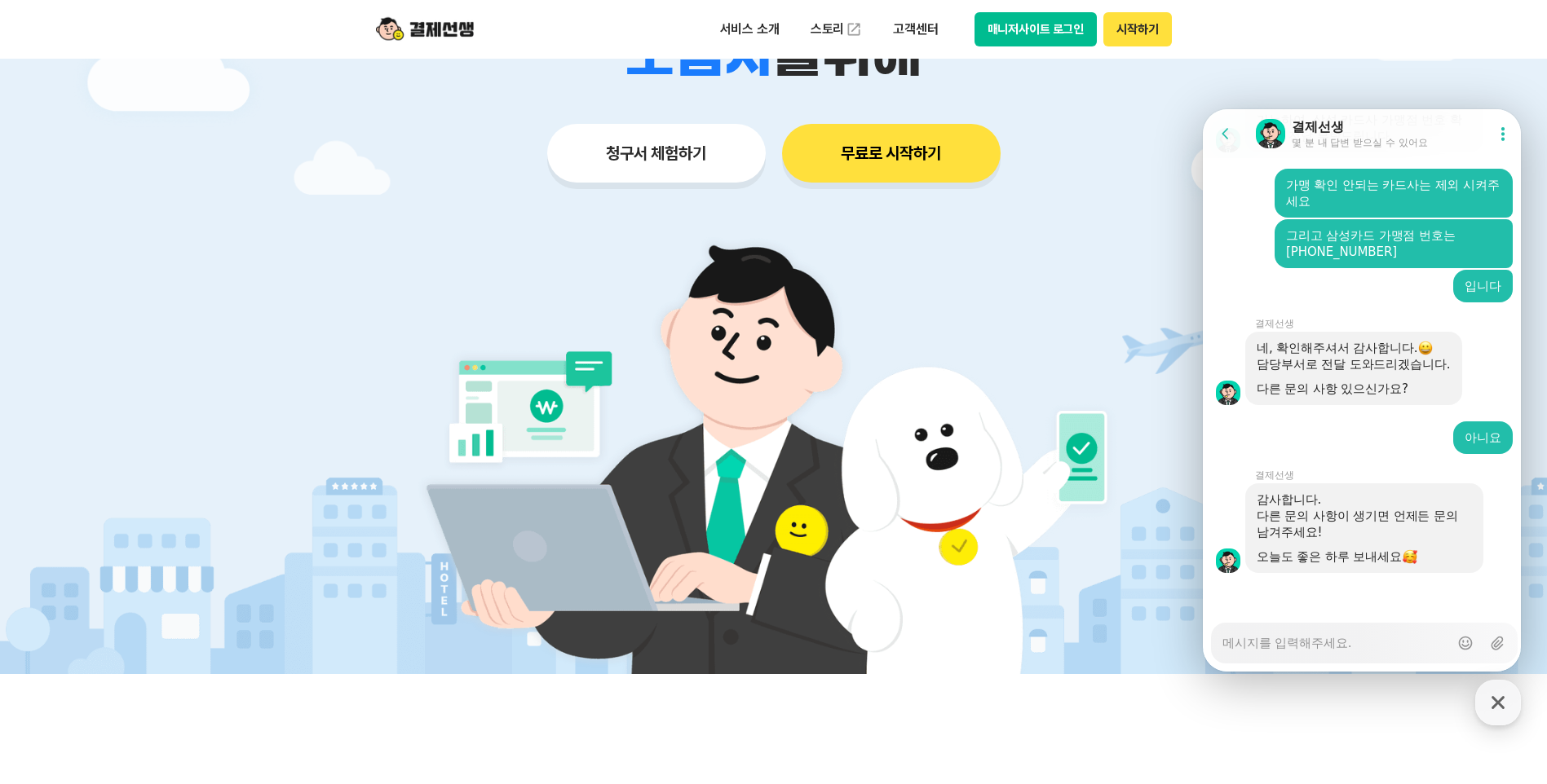
scroll to position [2101, 0]
click at [1305, 647] on textarea "Messenger Input Textarea" at bounding box center [1335, 638] width 227 height 28
